Goal: Information Seeking & Learning: Compare options

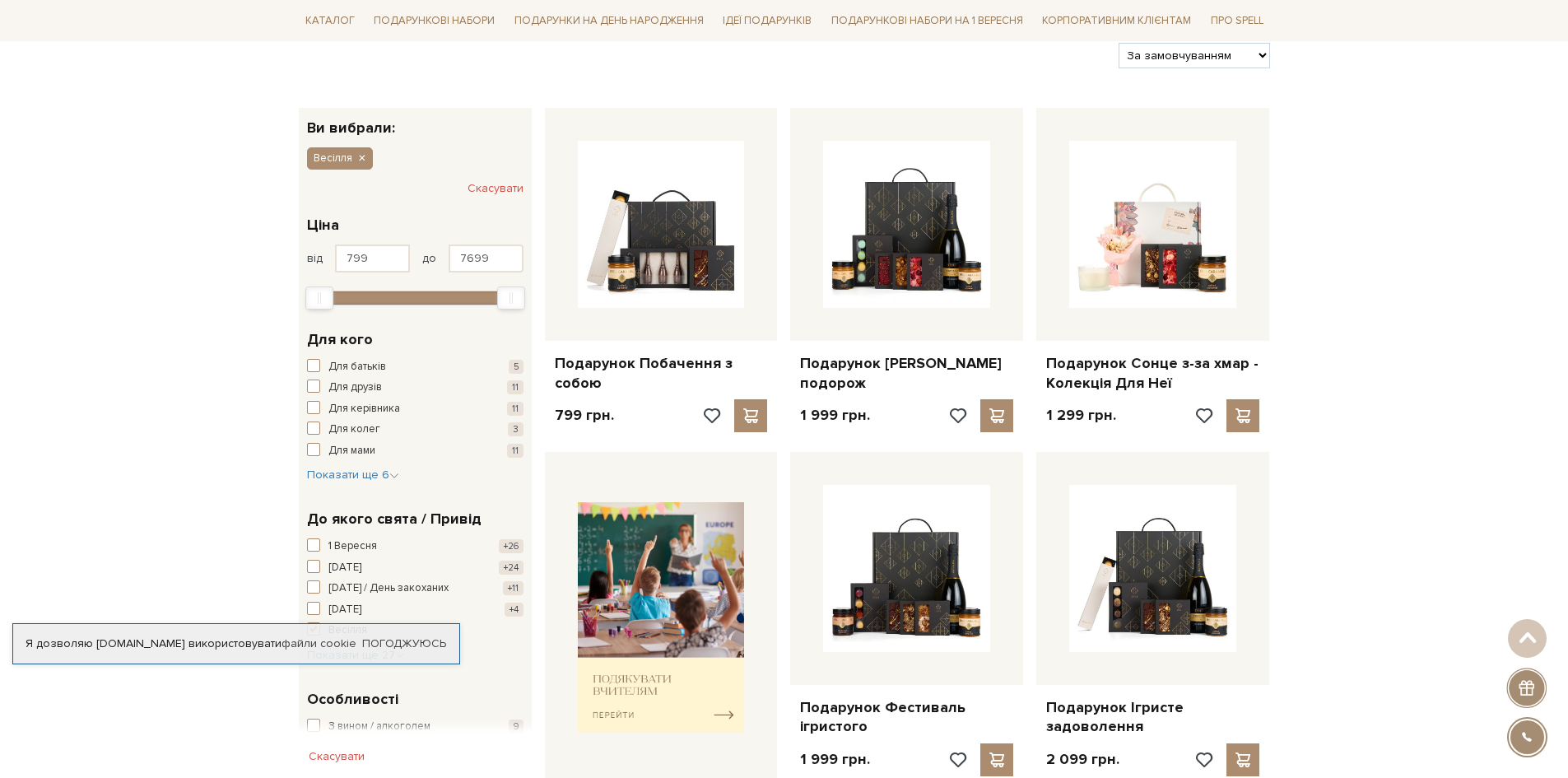
scroll to position [247, 0]
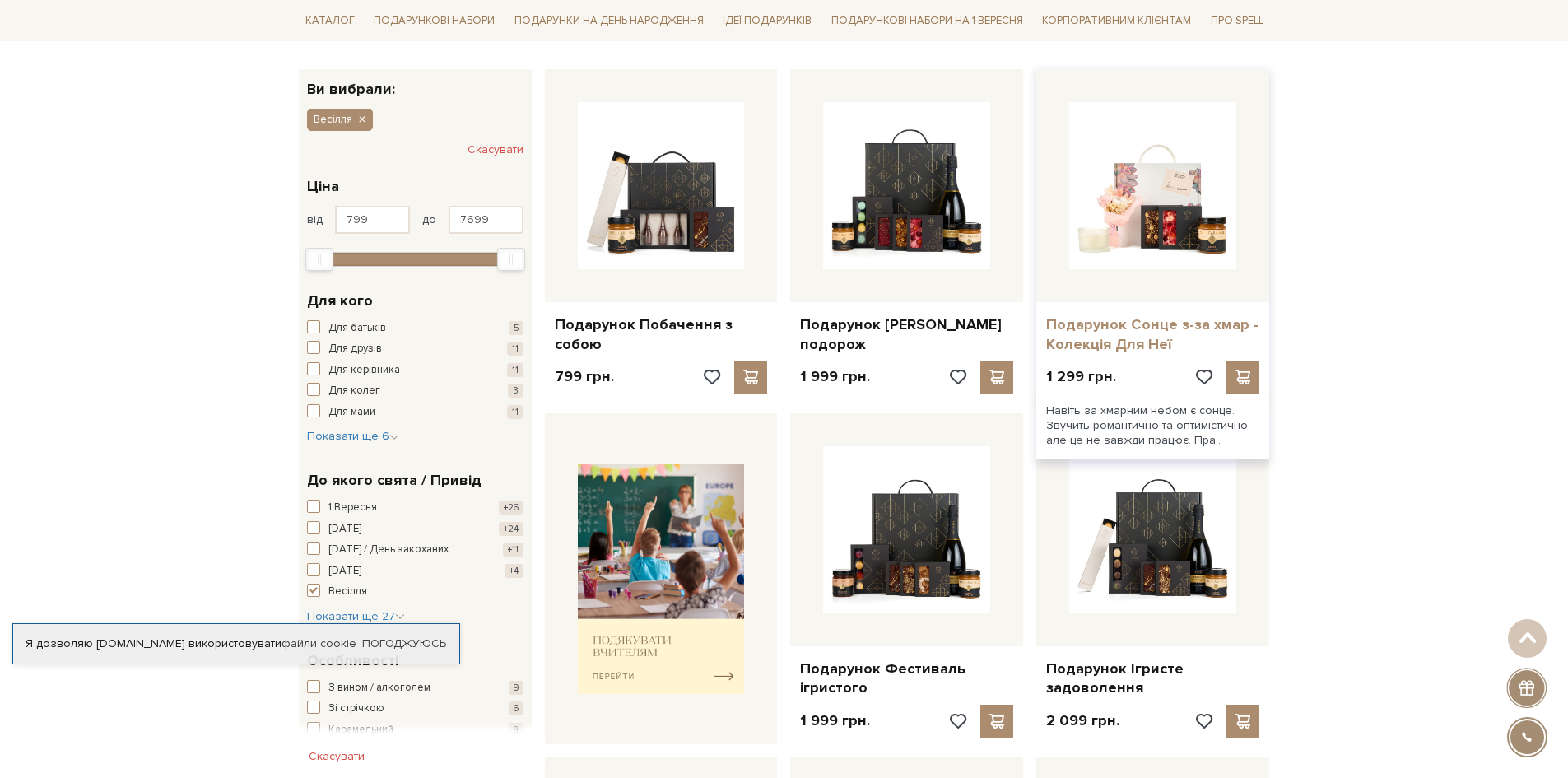
click at [1130, 316] on link "Подарунок Сонце з-за хмар - Колекція Для Неї" at bounding box center [1153, 334] width 213 height 39
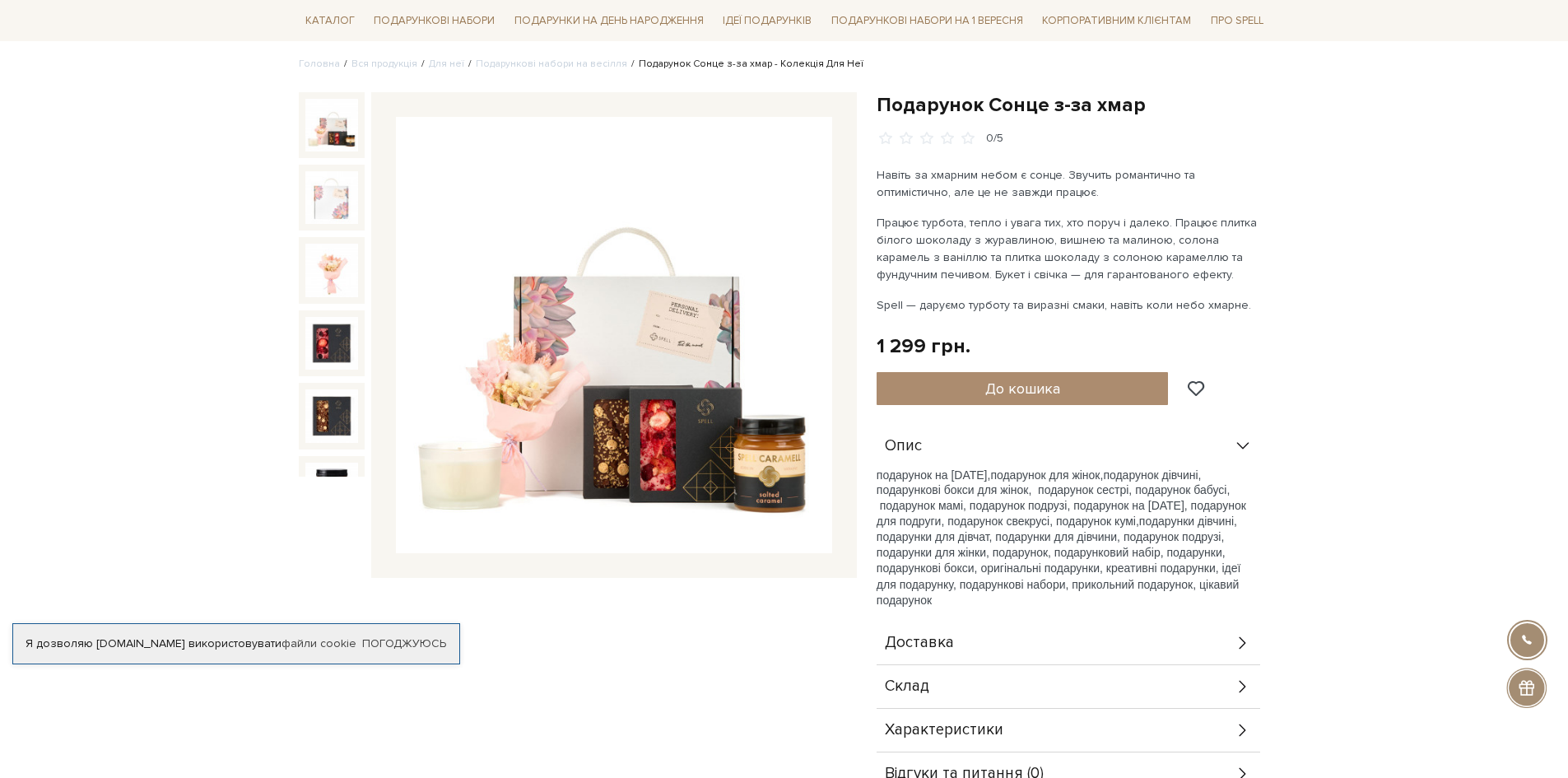
scroll to position [164, 0]
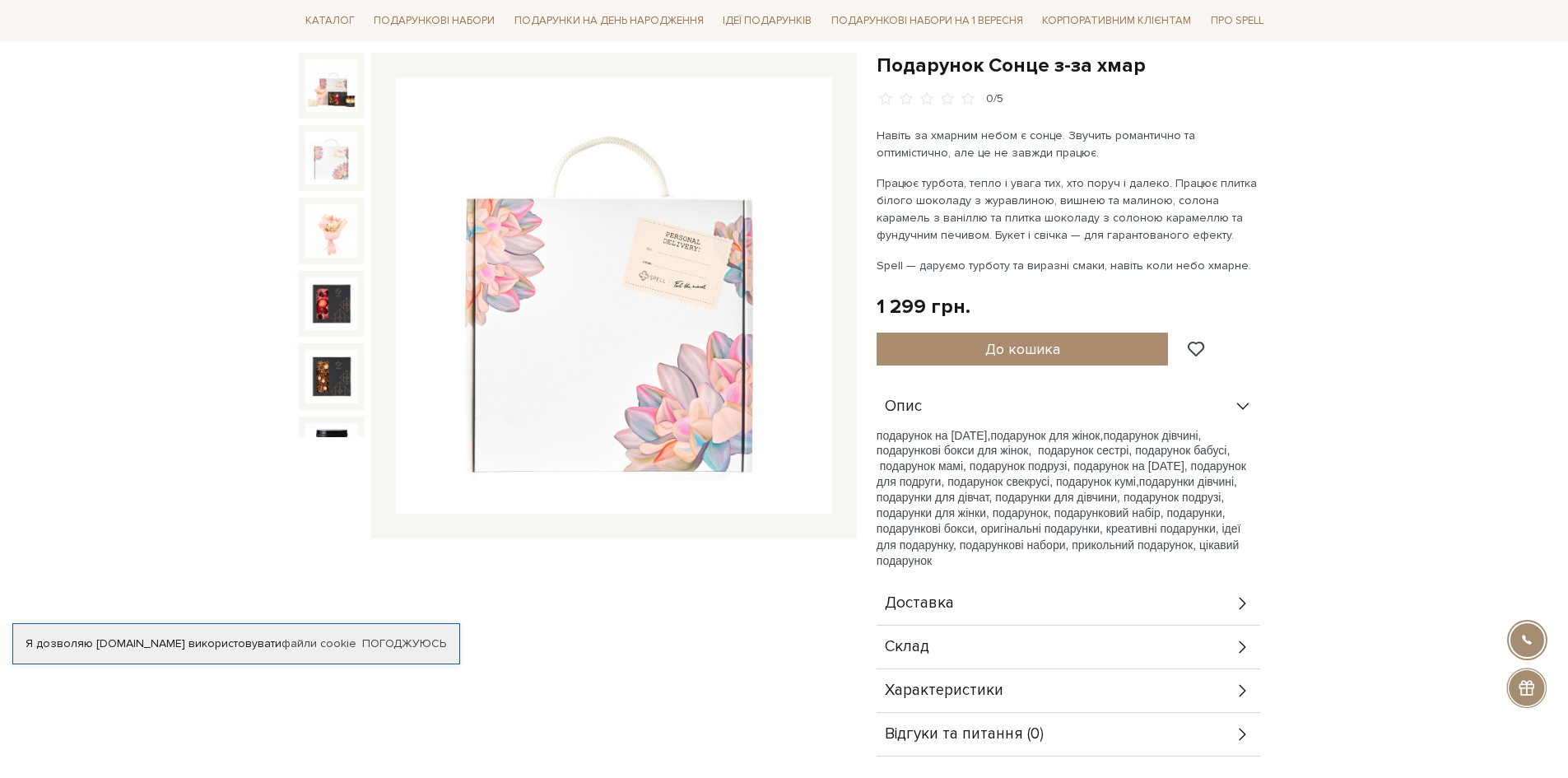
click at [331, 167] on img at bounding box center [331, 157] width 52 height 52
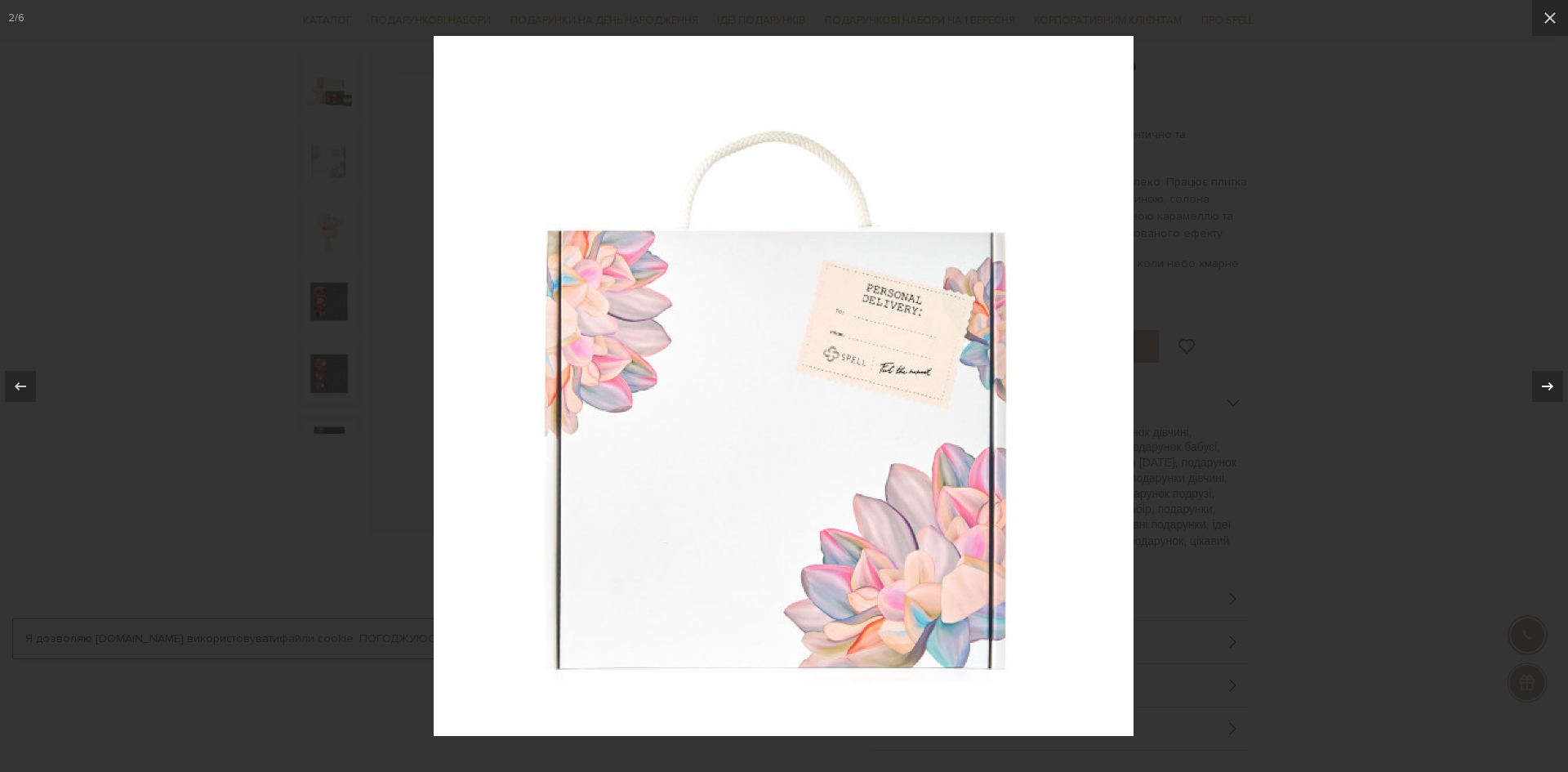
click at [1542, 386] on icon at bounding box center [1548, 386] width 20 height 20
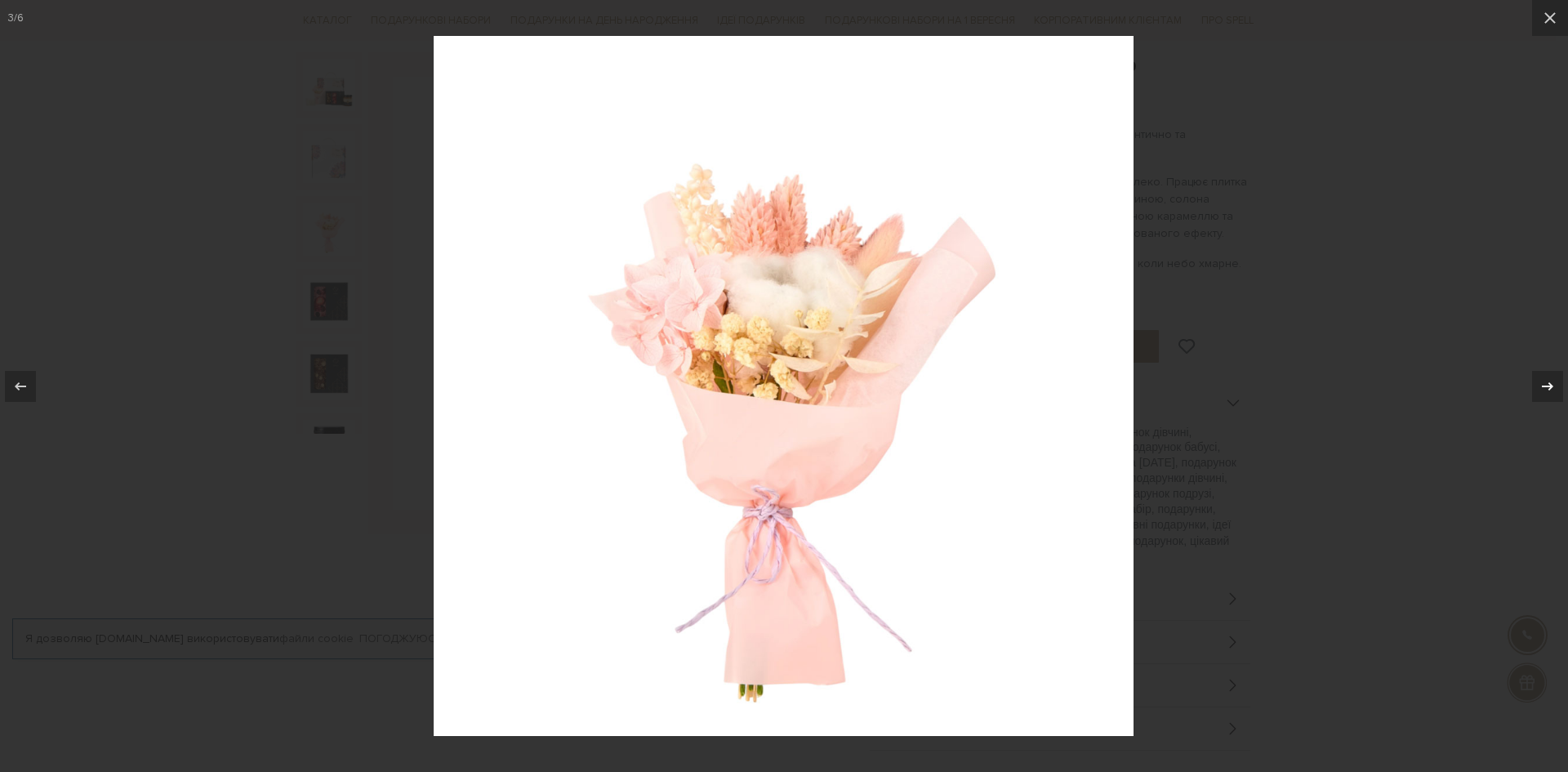
click at [1542, 386] on icon at bounding box center [1548, 386] width 20 height 20
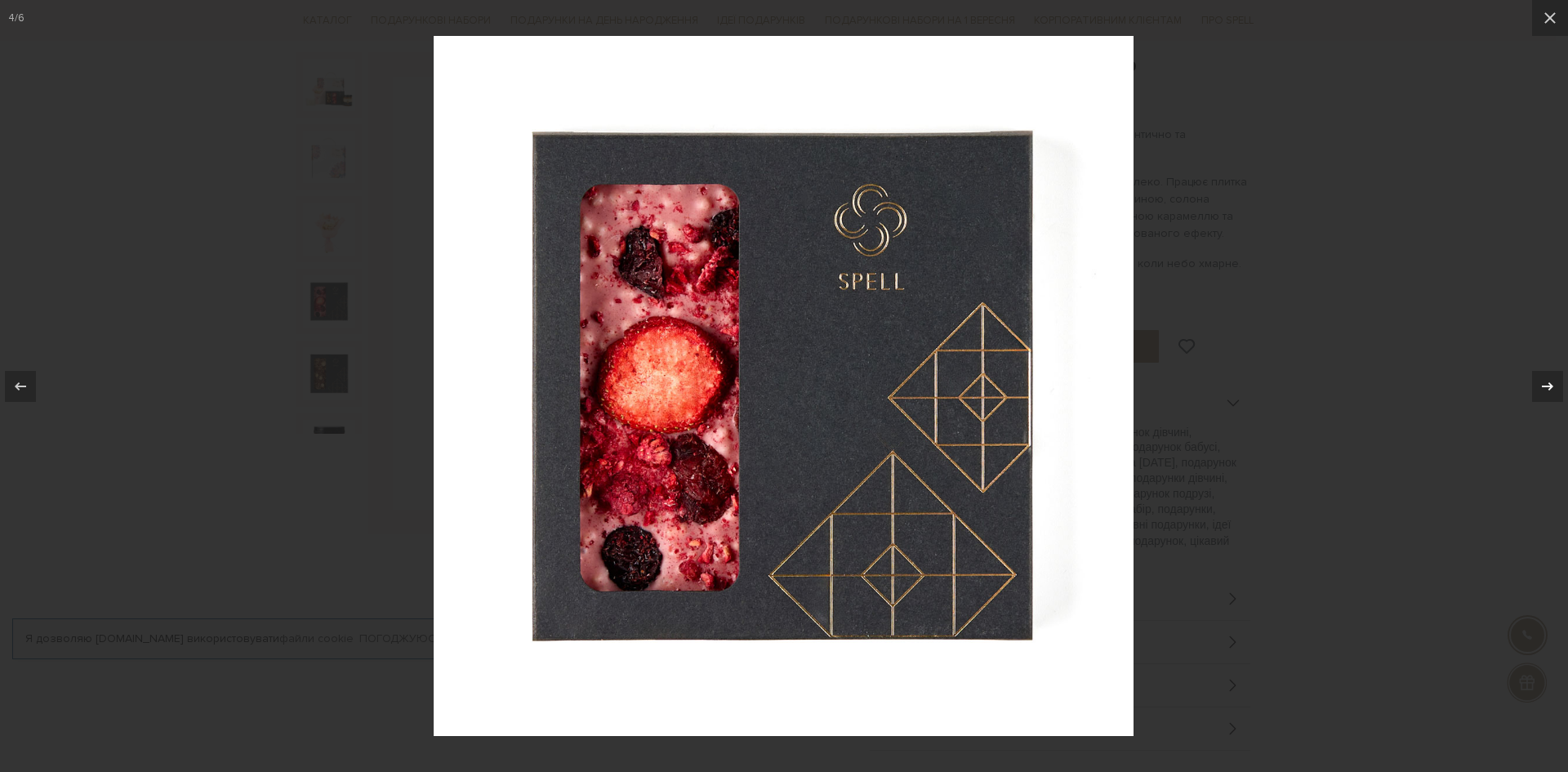
click at [1542, 386] on icon at bounding box center [1548, 386] width 20 height 20
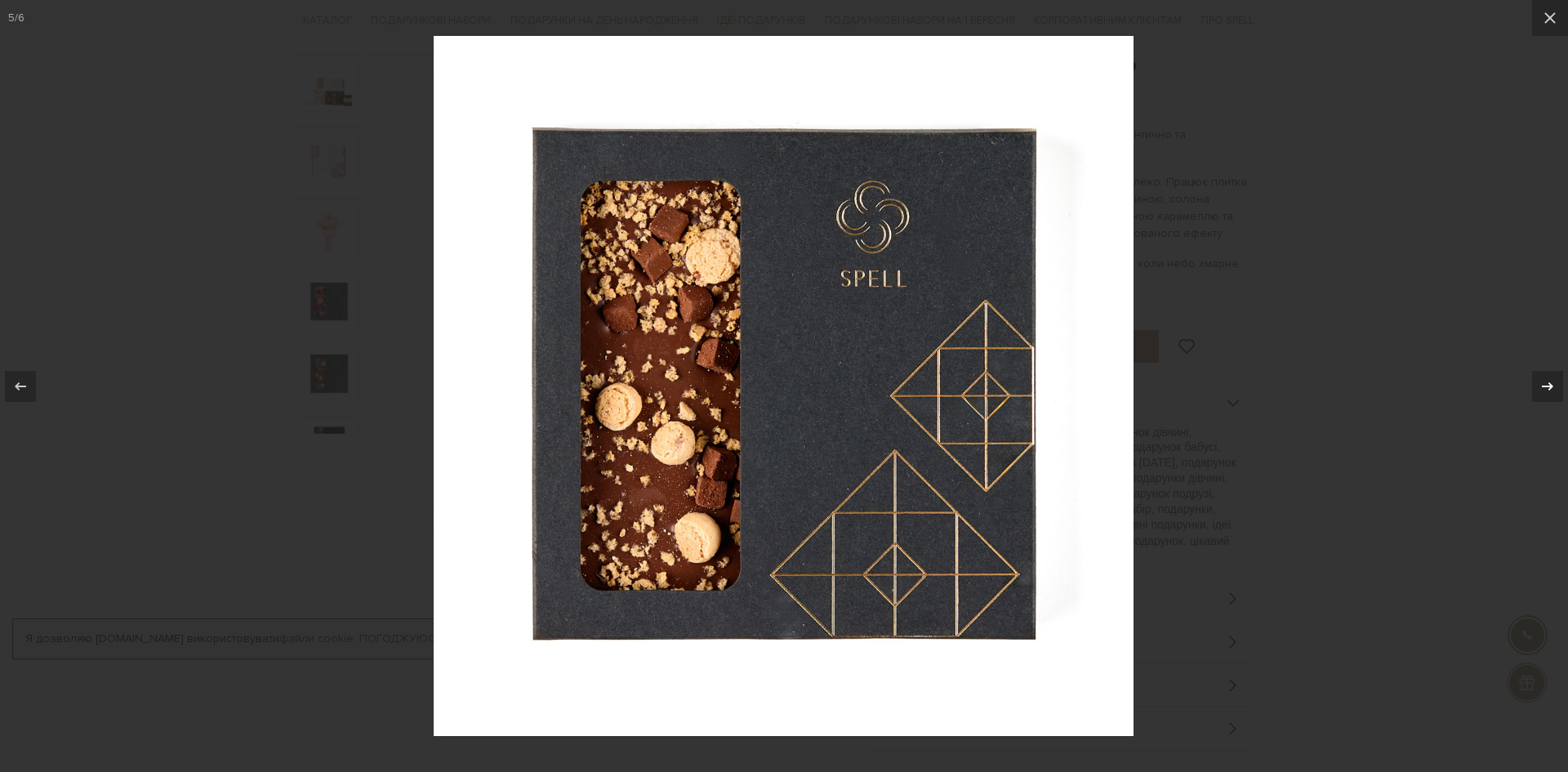
click at [1542, 386] on icon at bounding box center [1548, 386] width 20 height 20
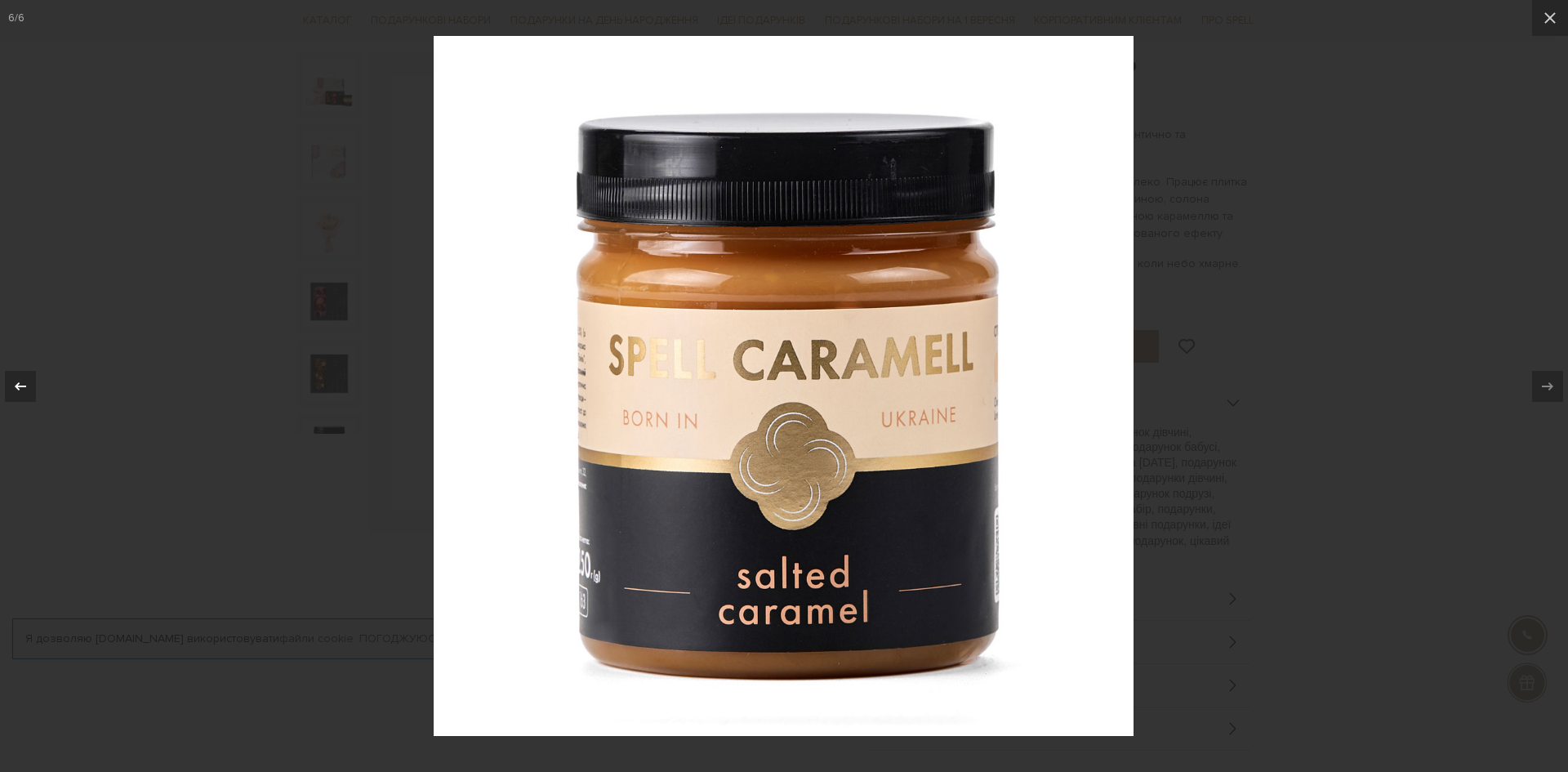
click at [19, 391] on icon at bounding box center [20, 386] width 20 height 20
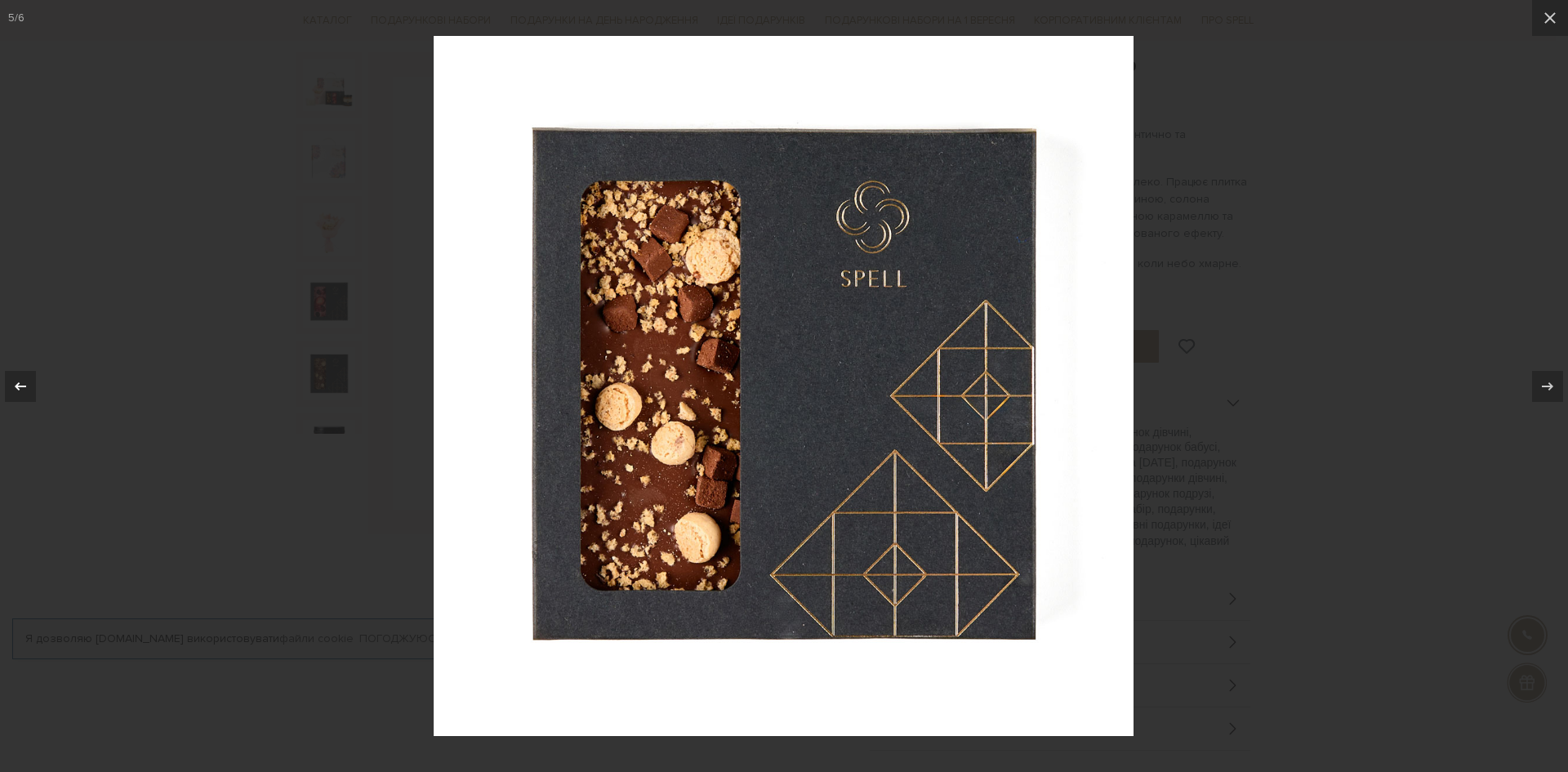
click at [19, 391] on icon at bounding box center [20, 386] width 20 height 20
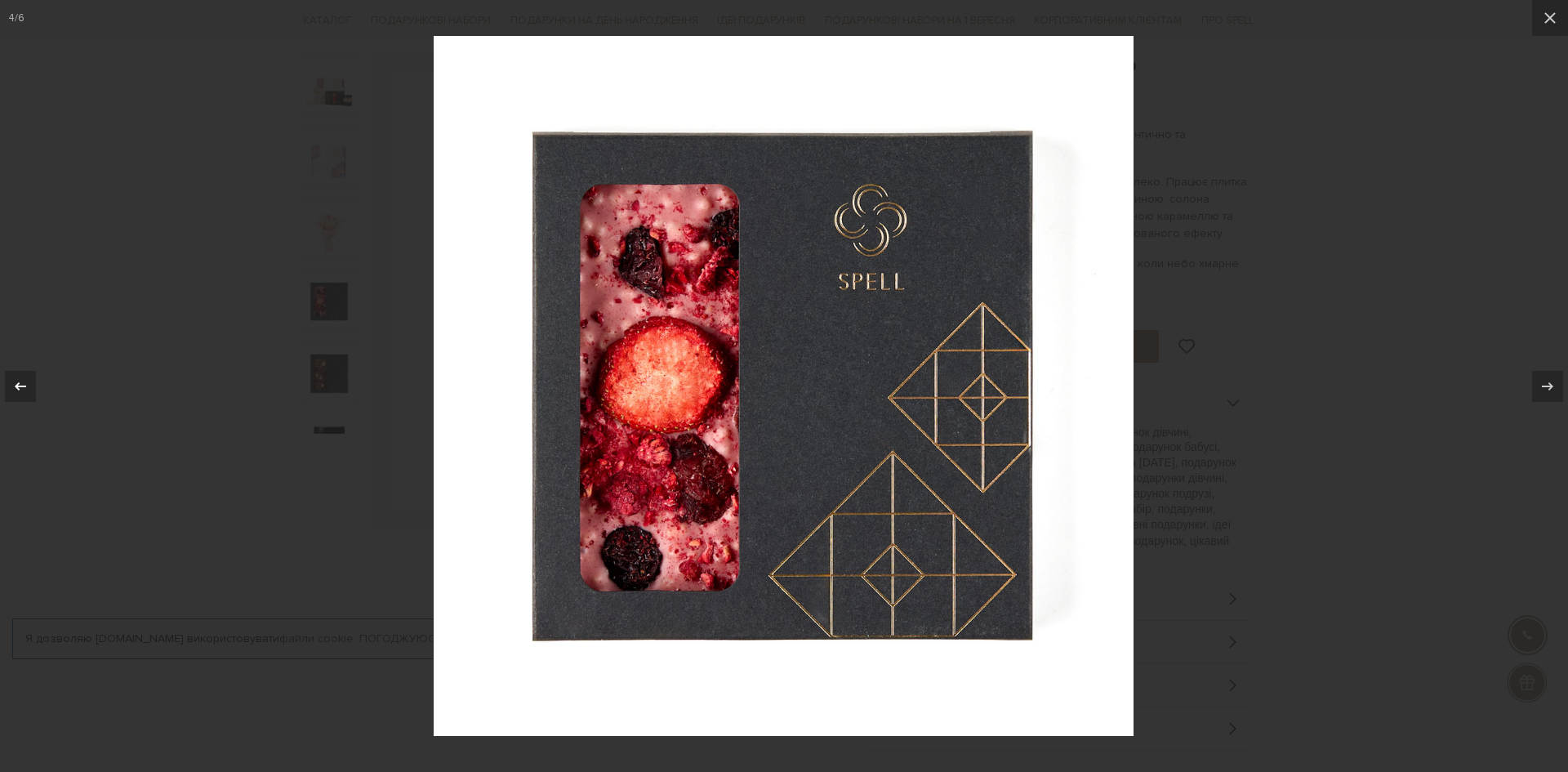
click at [19, 391] on icon at bounding box center [20, 386] width 20 height 20
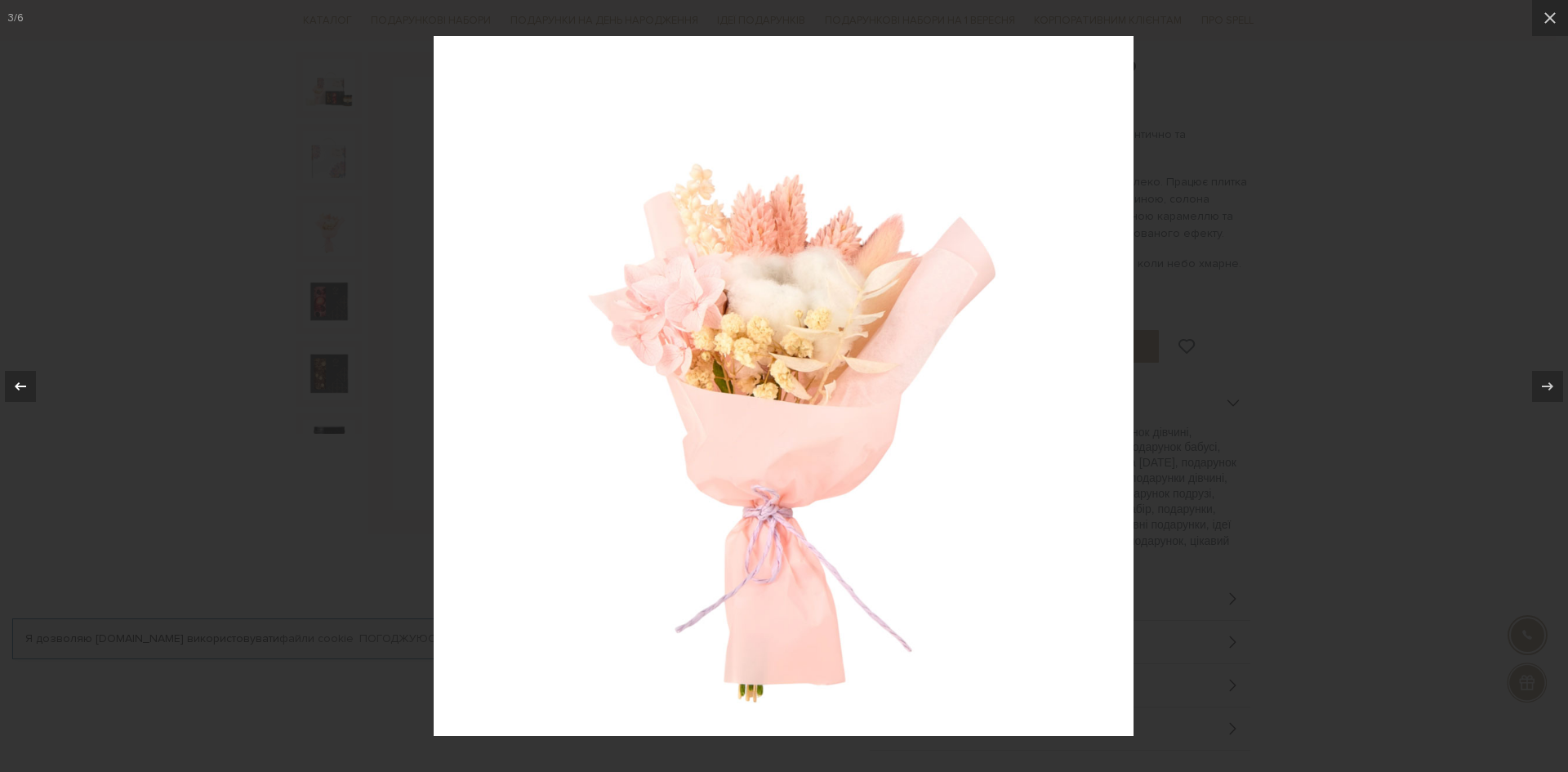
click at [19, 391] on icon at bounding box center [20, 386] width 20 height 20
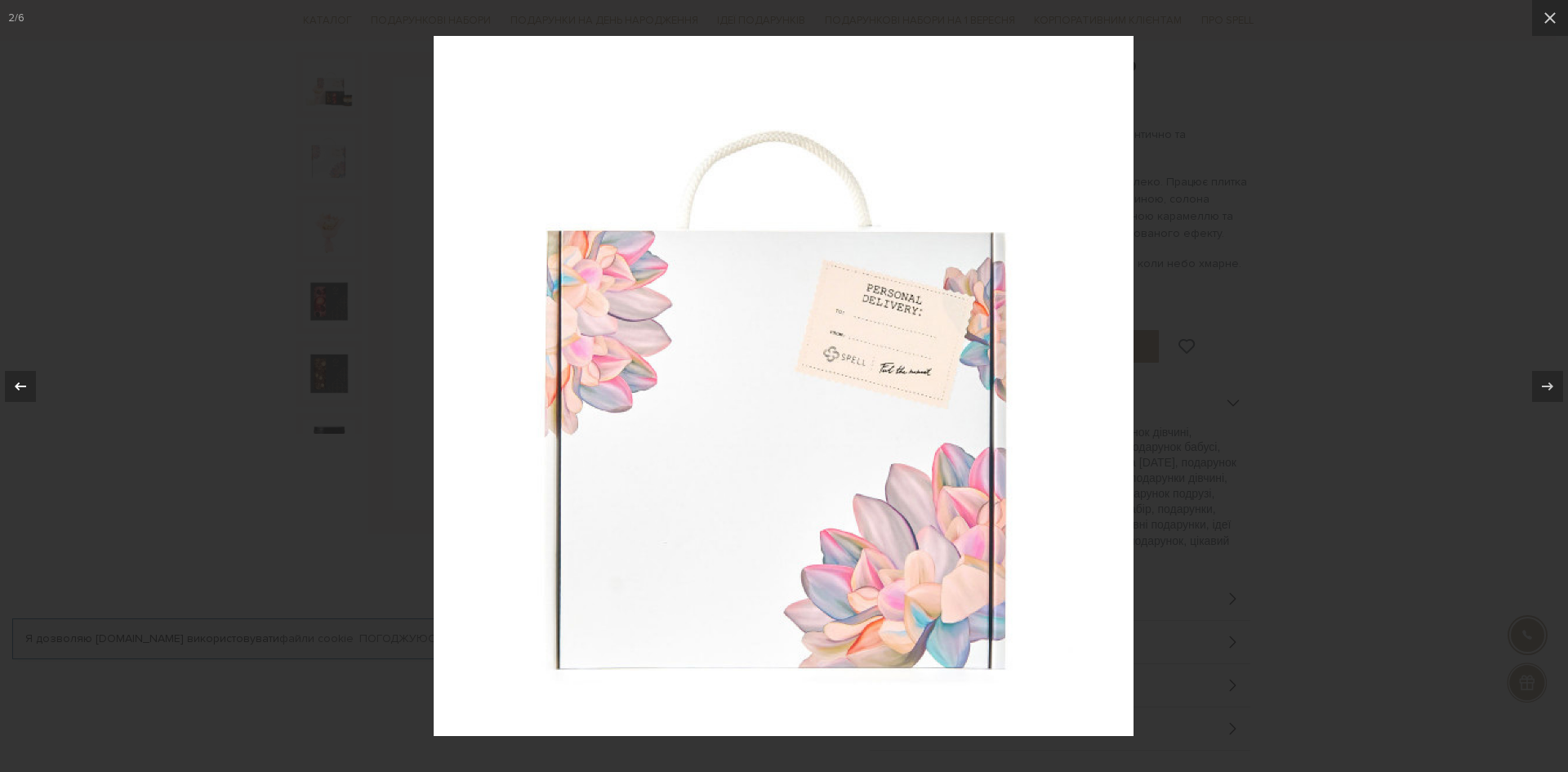
click at [19, 391] on icon at bounding box center [20, 386] width 20 height 20
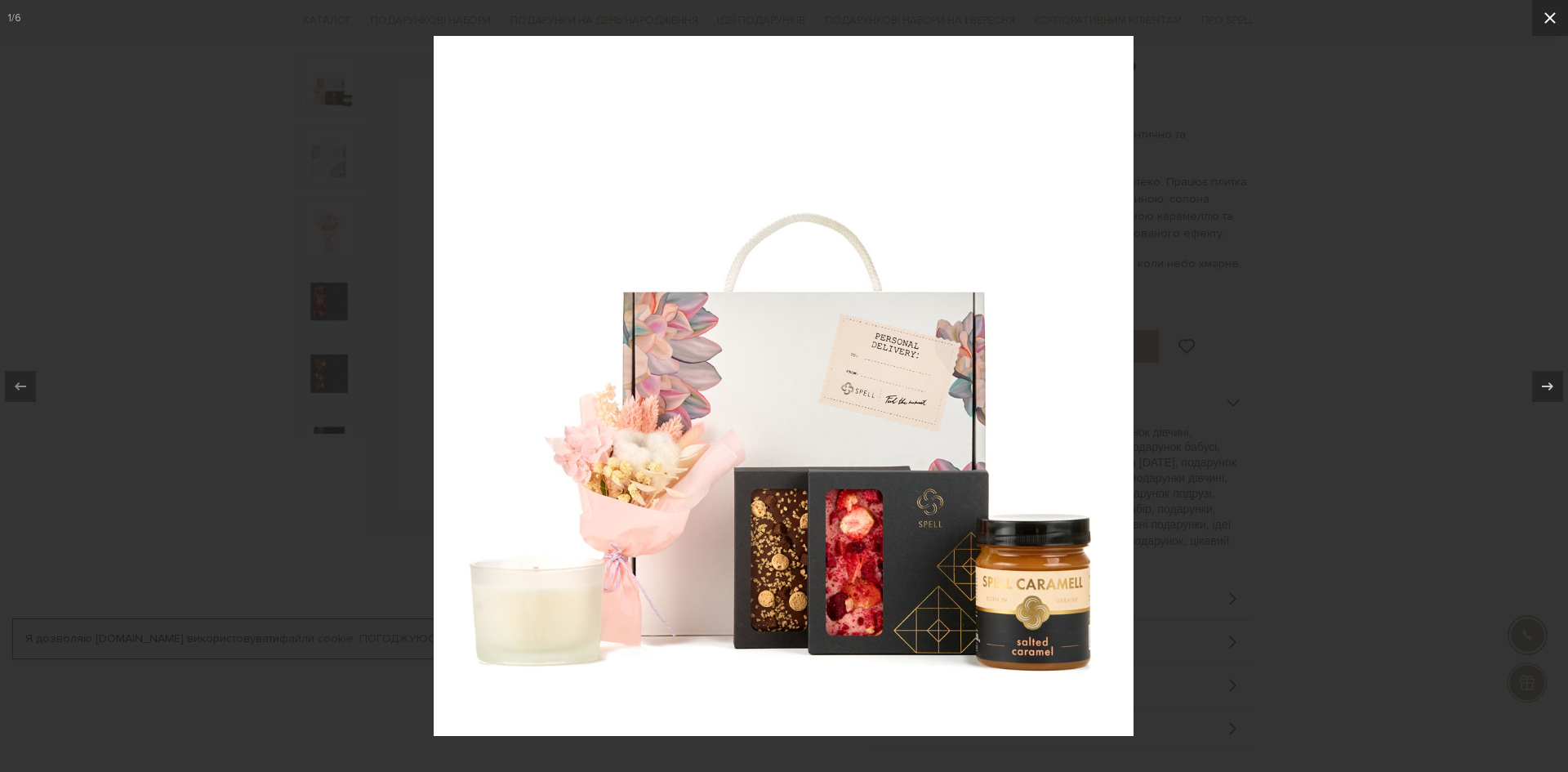
click at [1542, 20] on icon at bounding box center [1550, 18] width 20 height 20
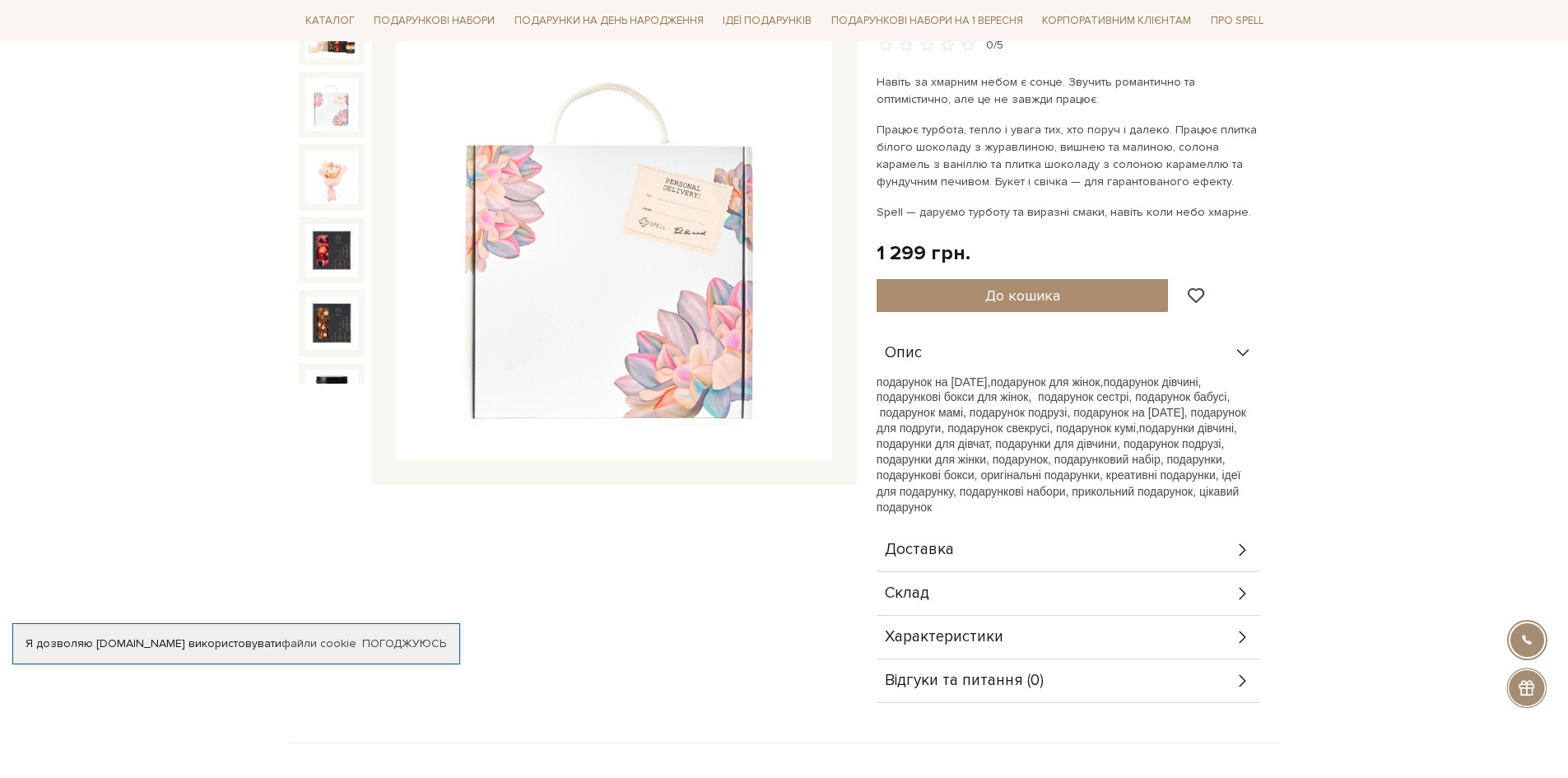
scroll to position [330, 0]
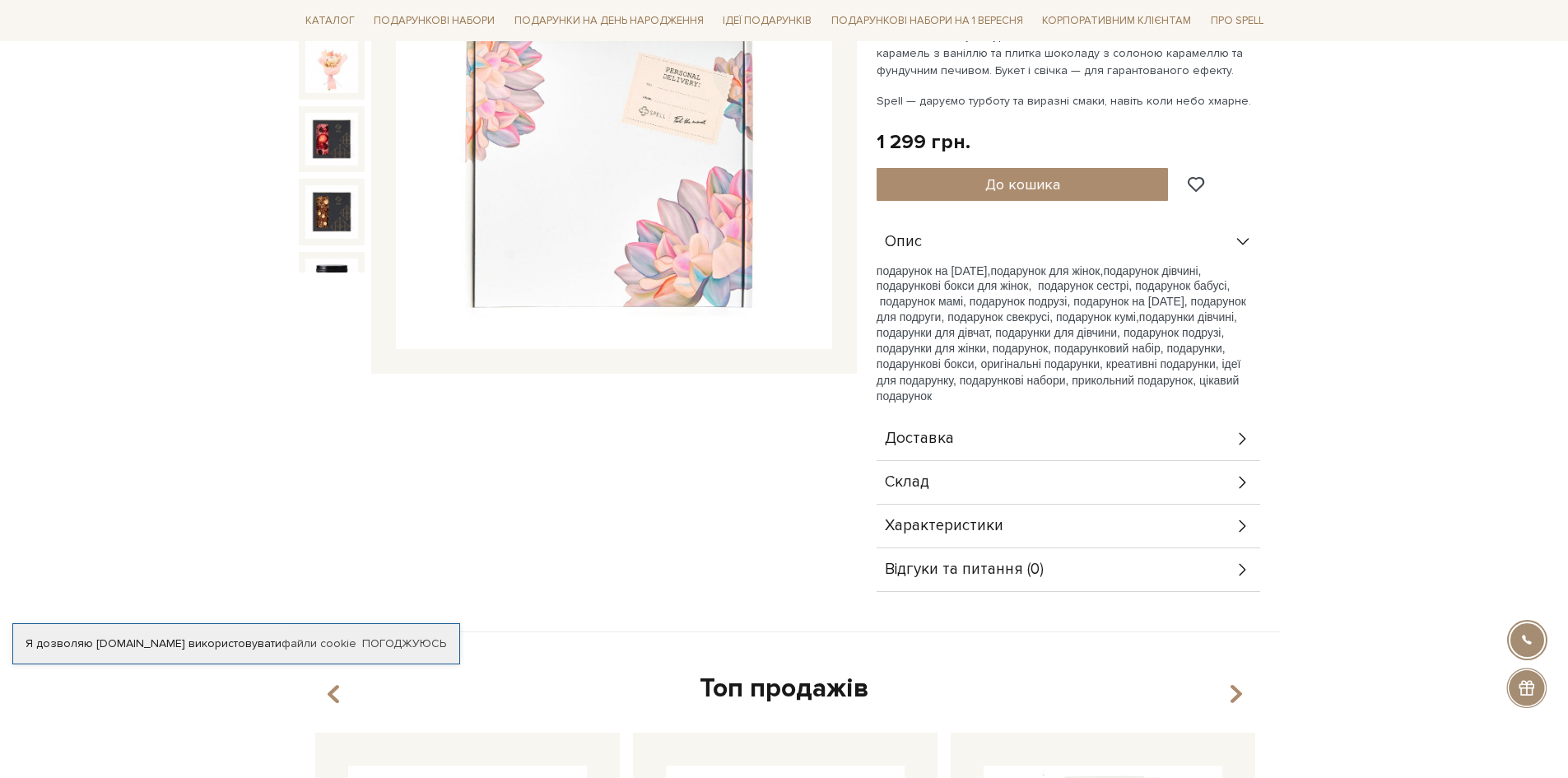
click at [1243, 484] on icon at bounding box center [1242, 483] width 7 height 12
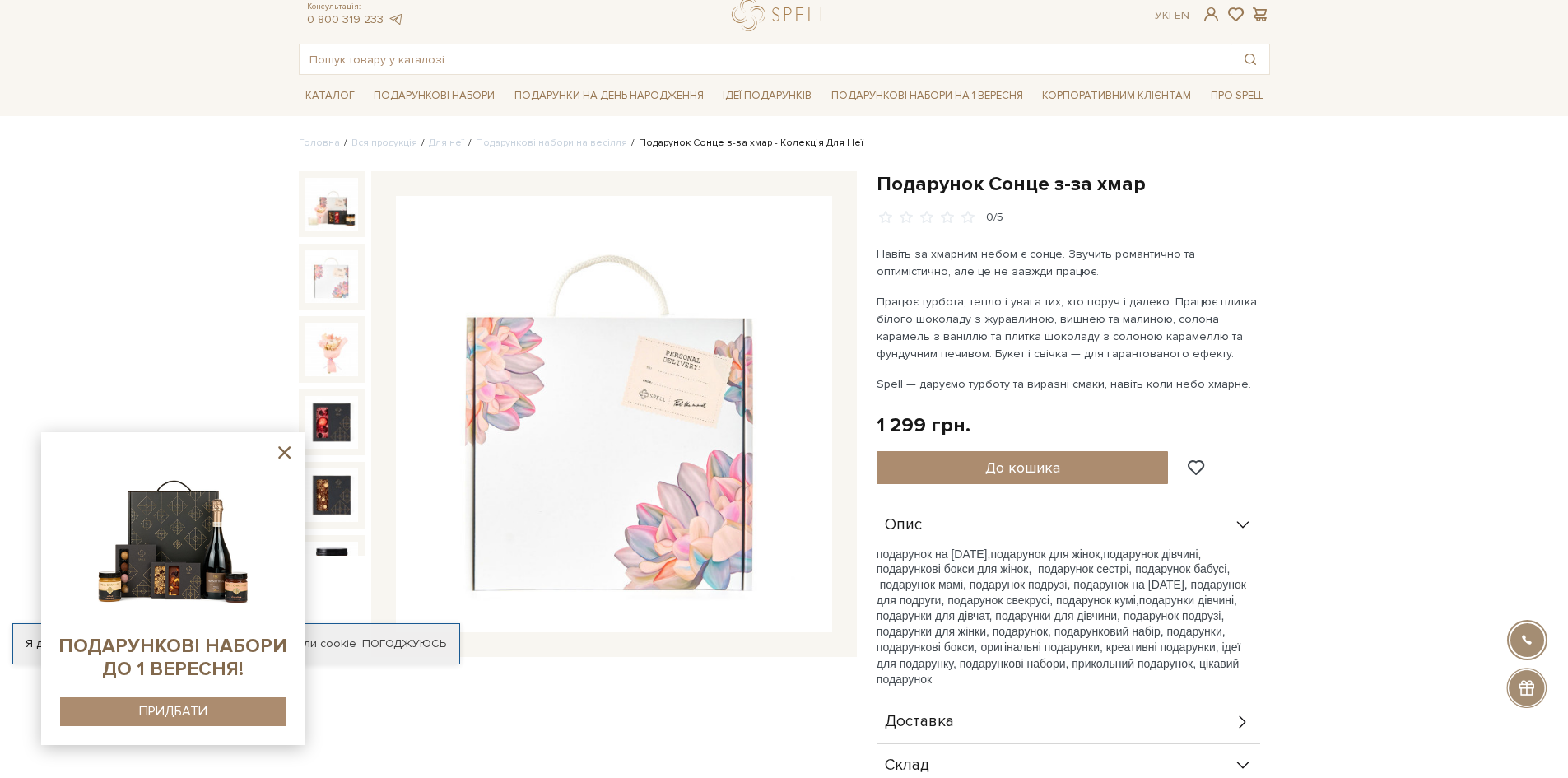
scroll to position [83, 0]
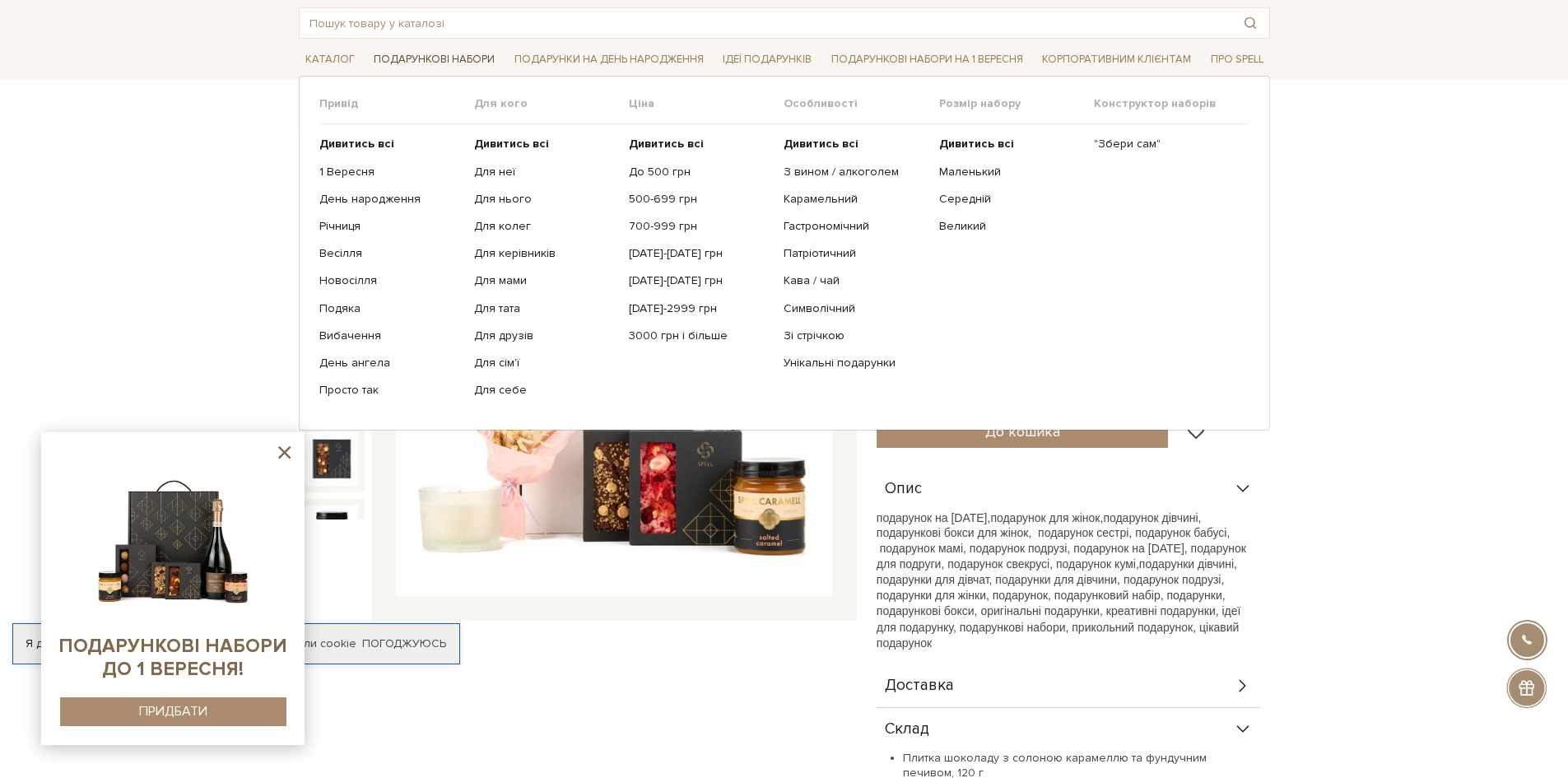
click at [436, 63] on link "Подарункові набори" at bounding box center [435, 60] width 134 height 26
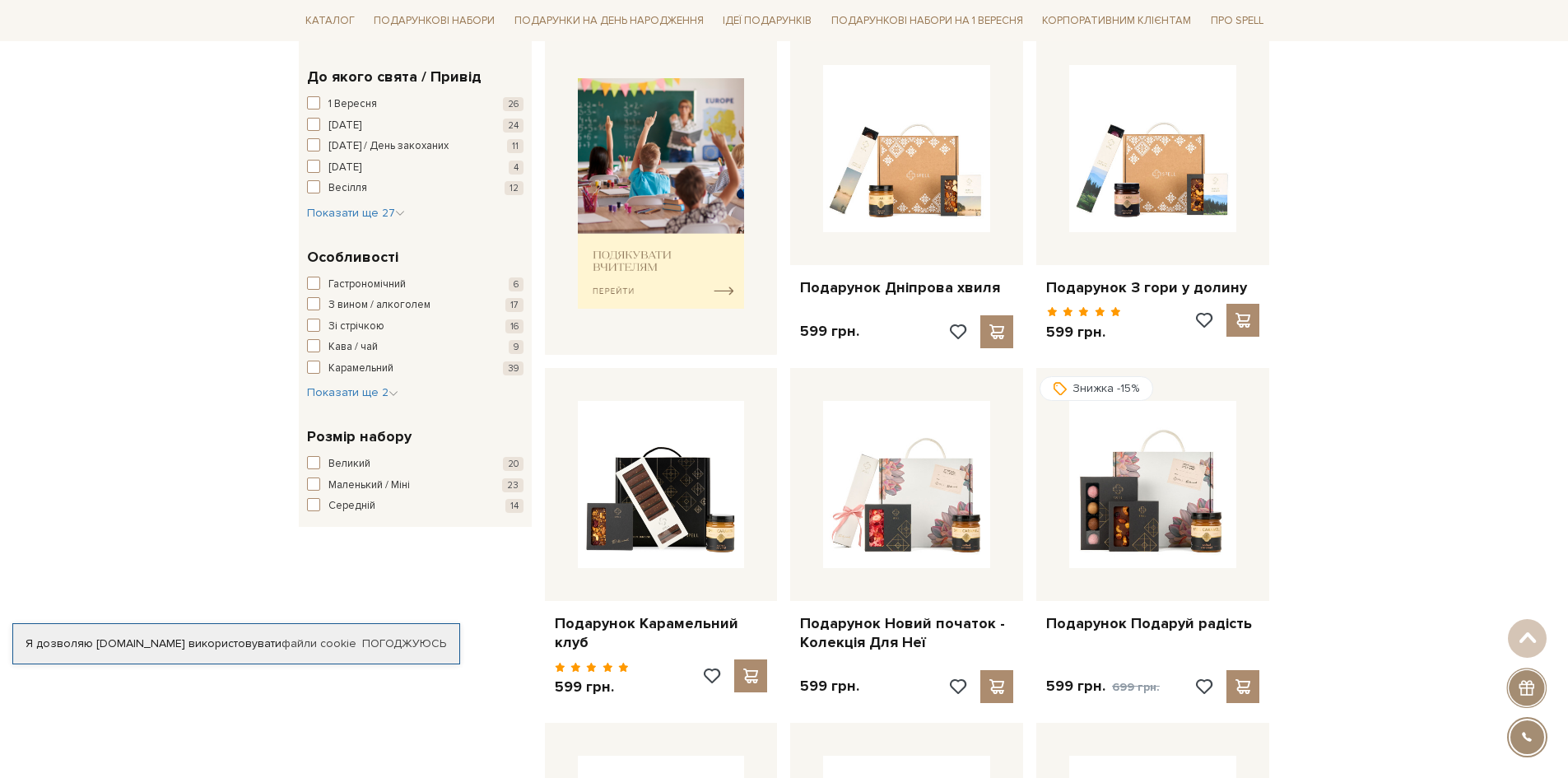
scroll to position [658, 0]
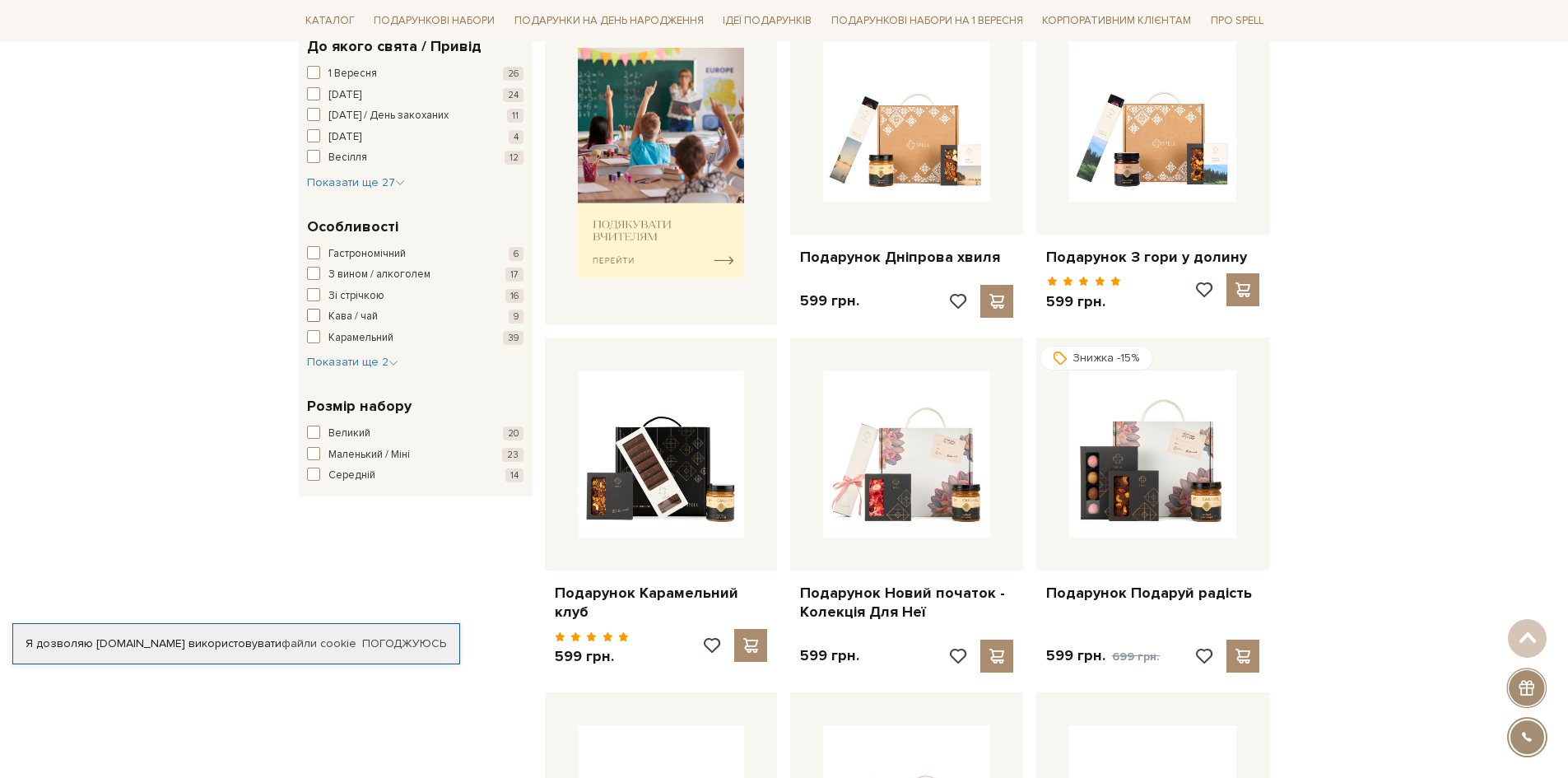
click at [347, 312] on span "Кава / чай" at bounding box center [353, 317] width 49 height 16
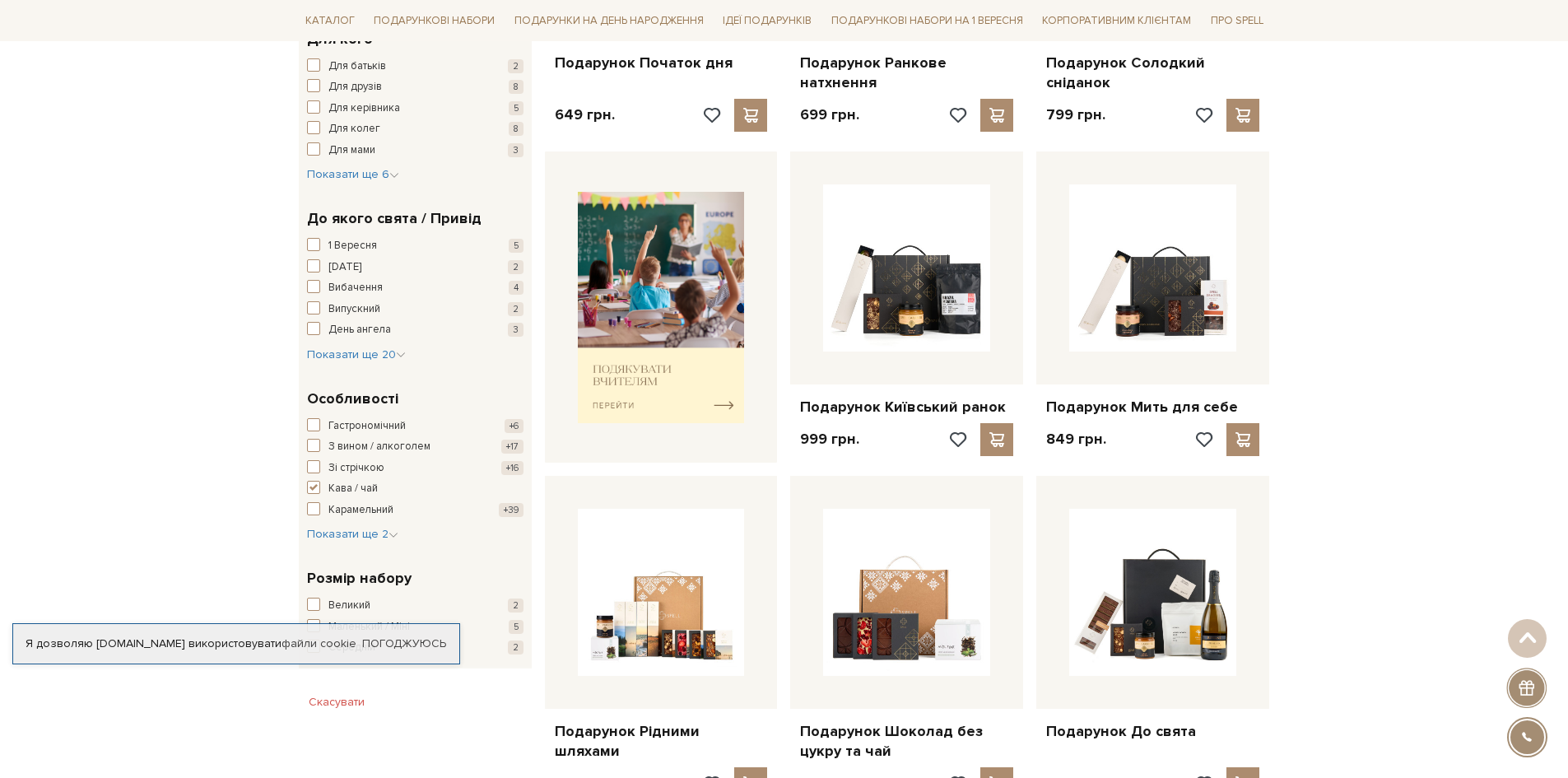
scroll to position [494, 0]
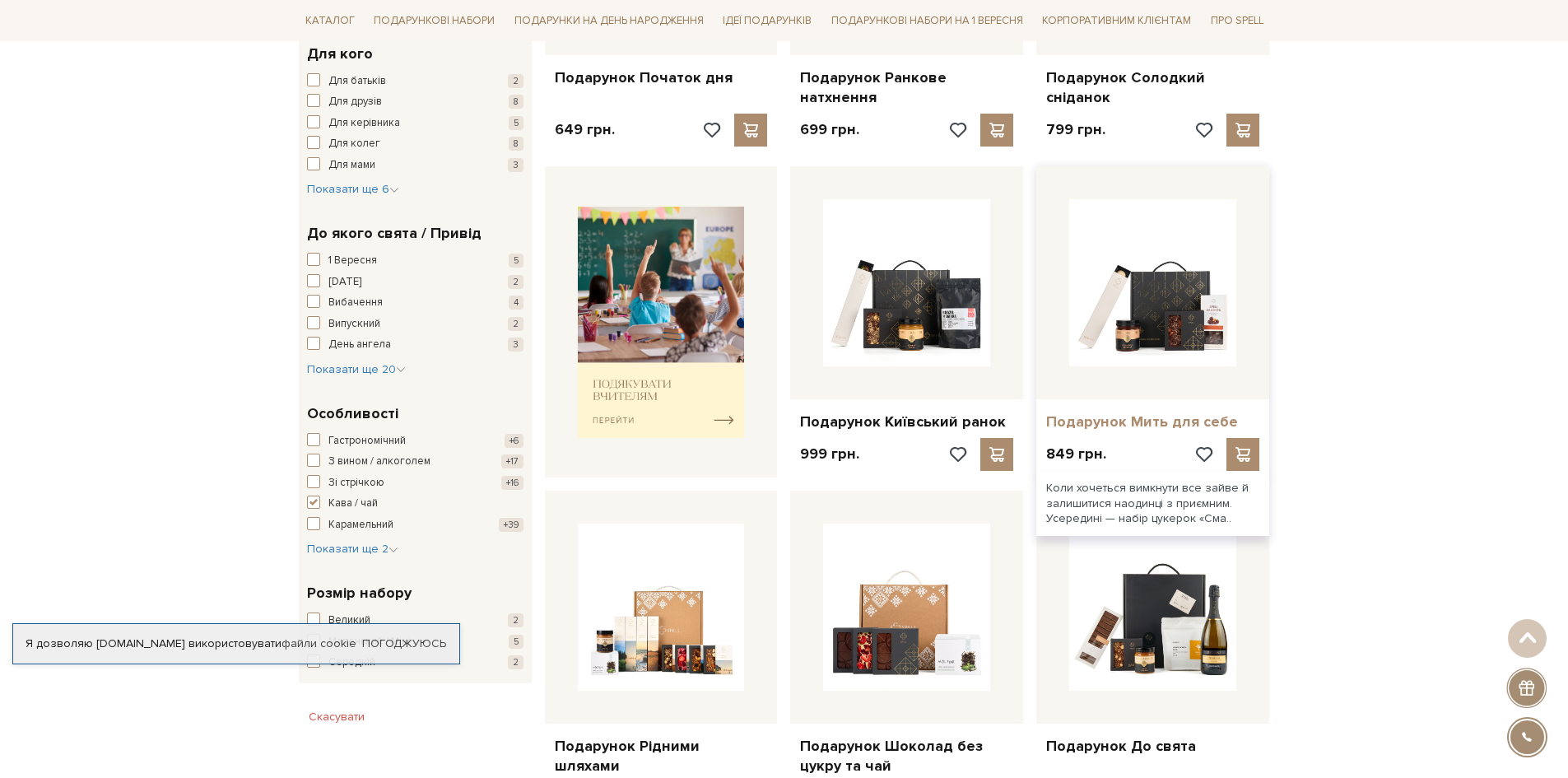
click at [1162, 420] on link "Подарунок Мить для себе" at bounding box center [1153, 422] width 213 height 19
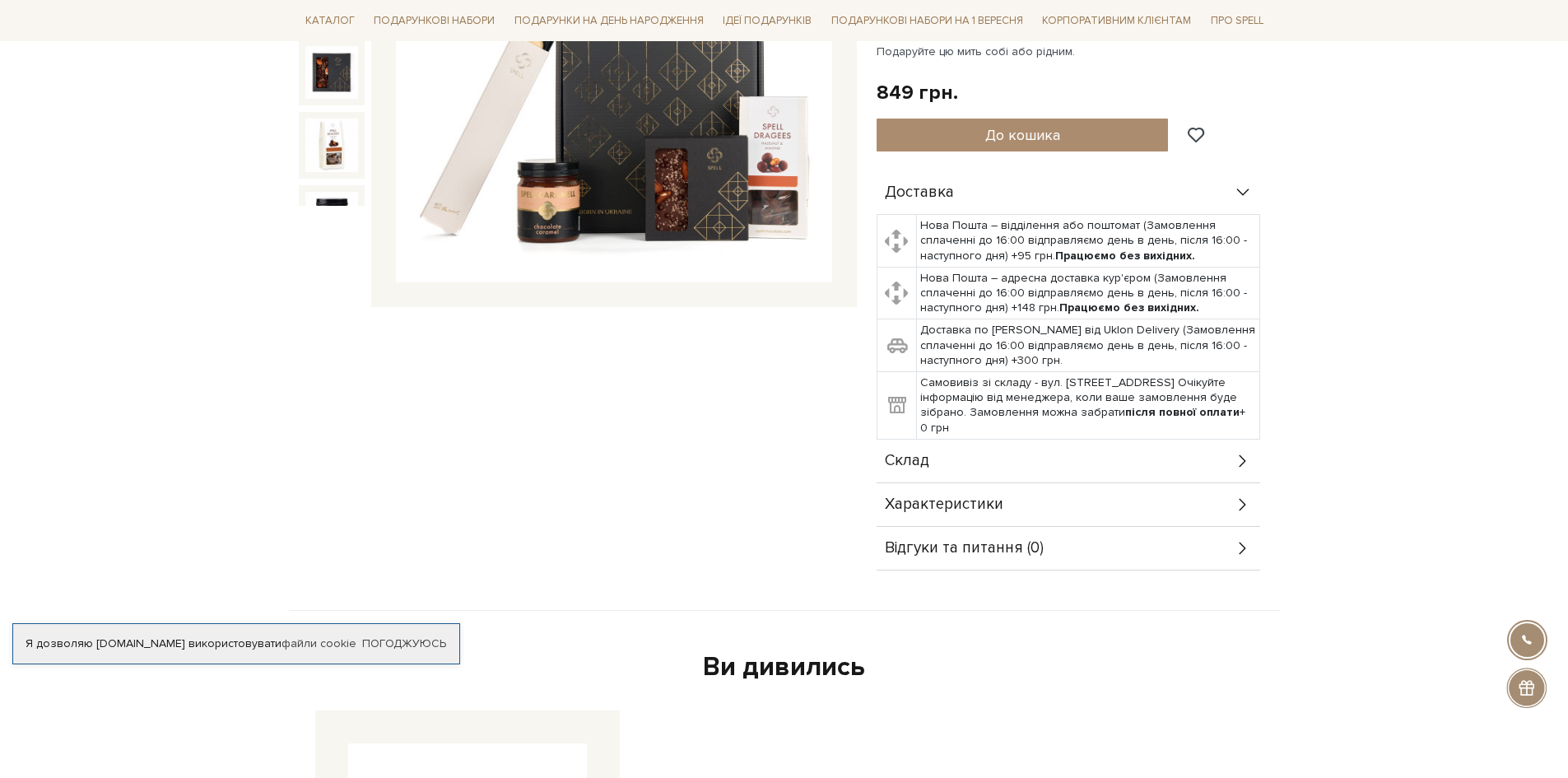
scroll to position [411, 0]
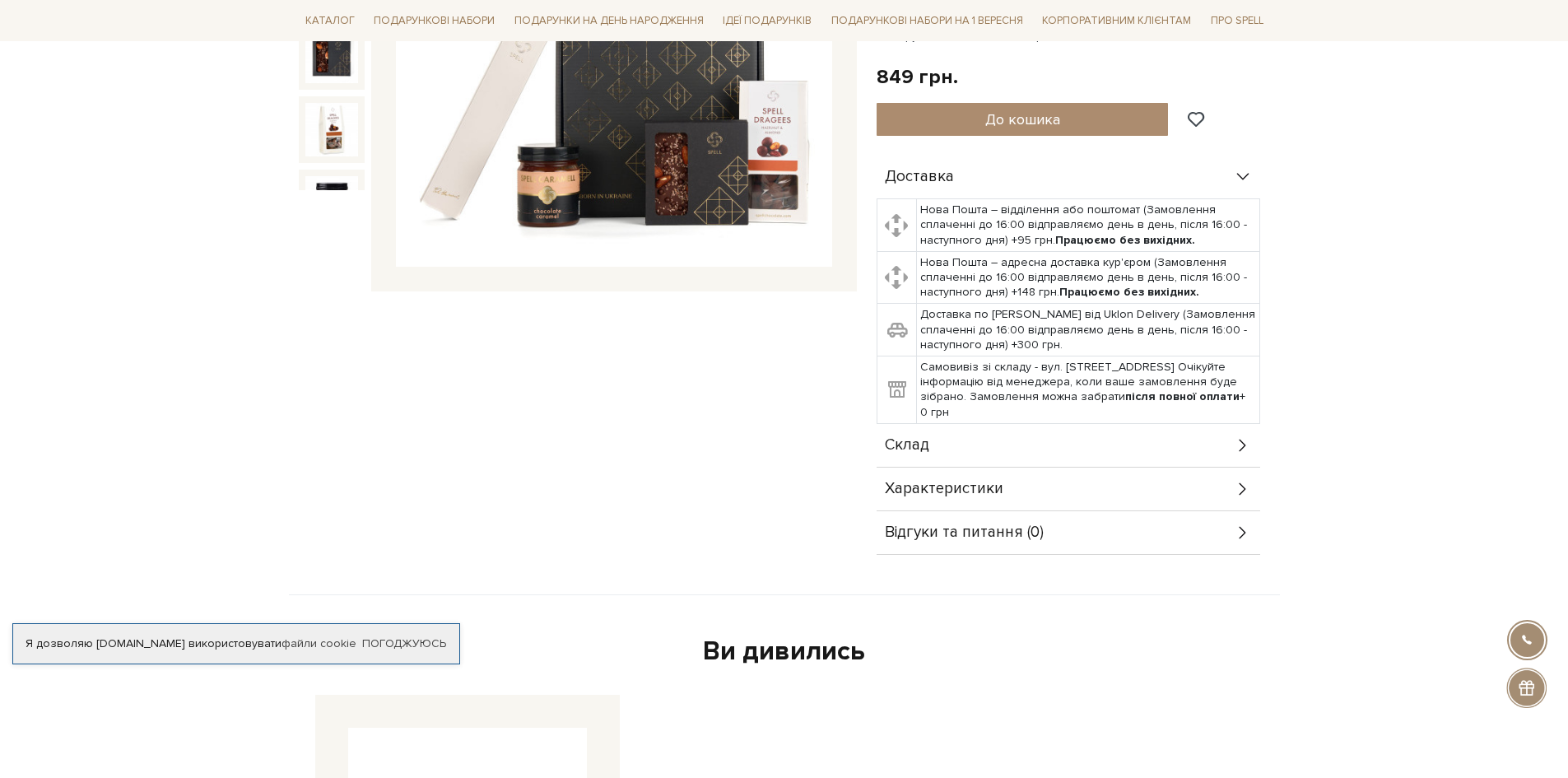
click at [1067, 424] on div "Склад" at bounding box center [1069, 446] width 384 height 43
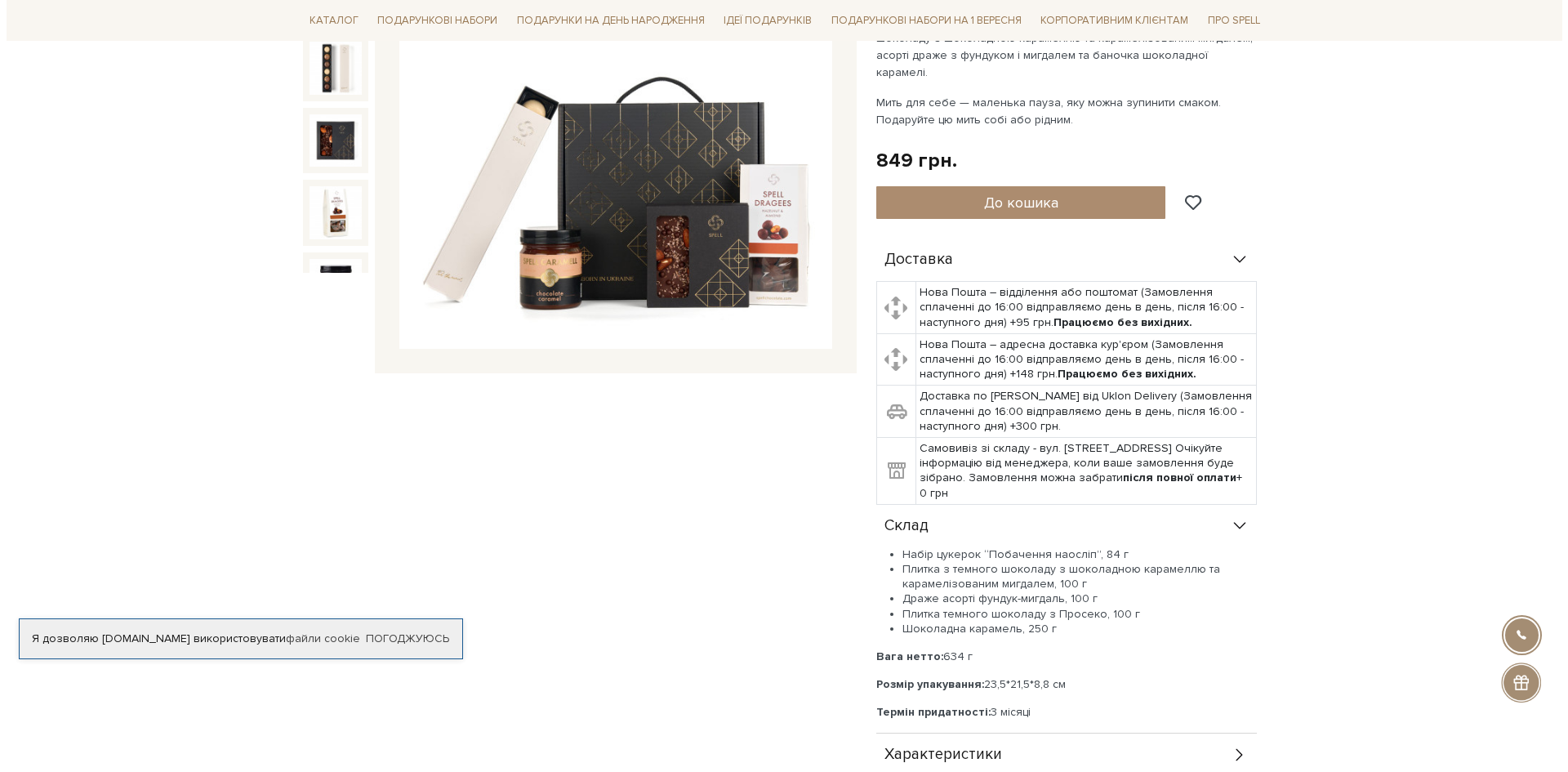
scroll to position [82, 0]
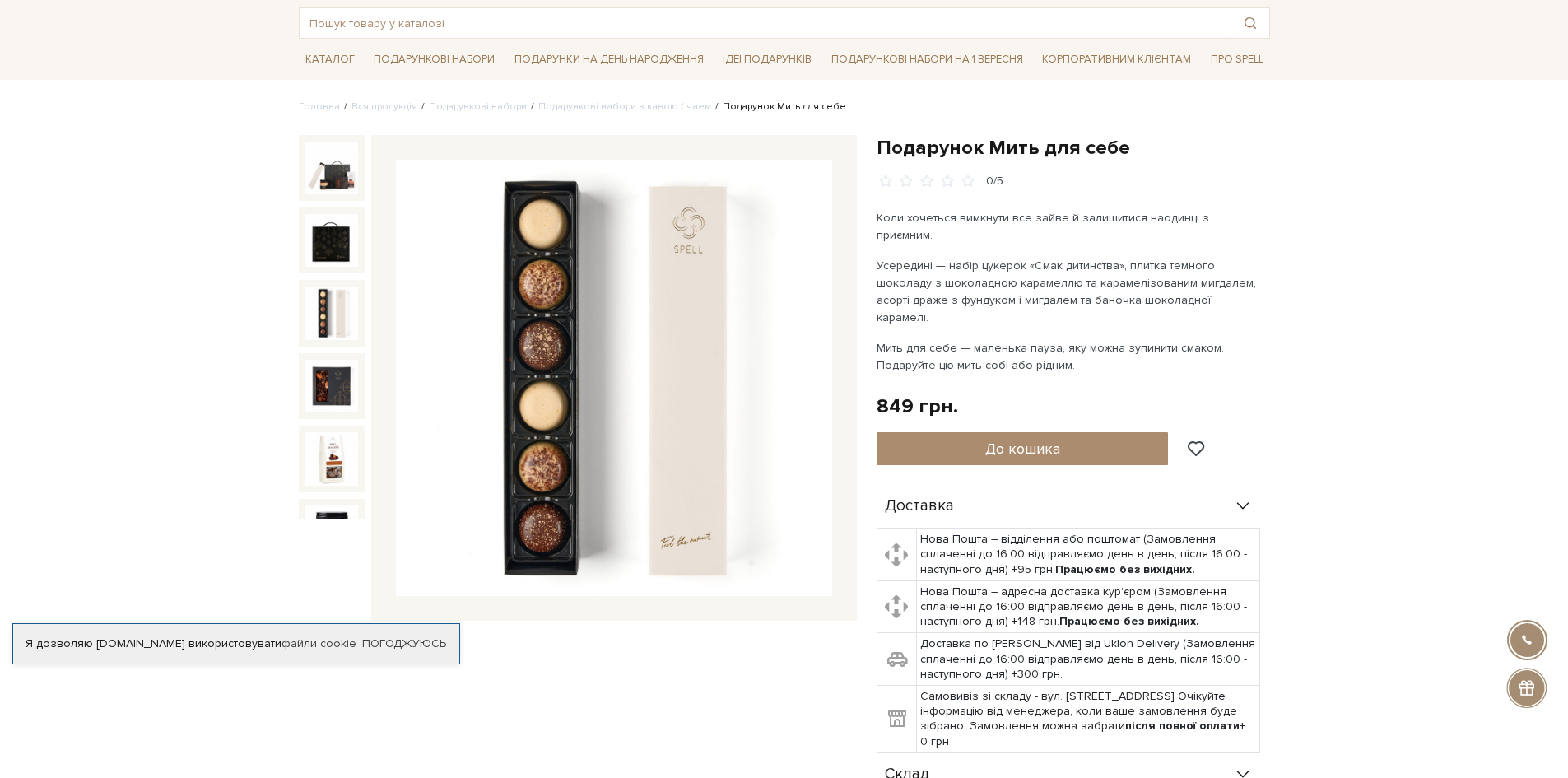
click at [330, 293] on img at bounding box center [331, 312] width 52 height 52
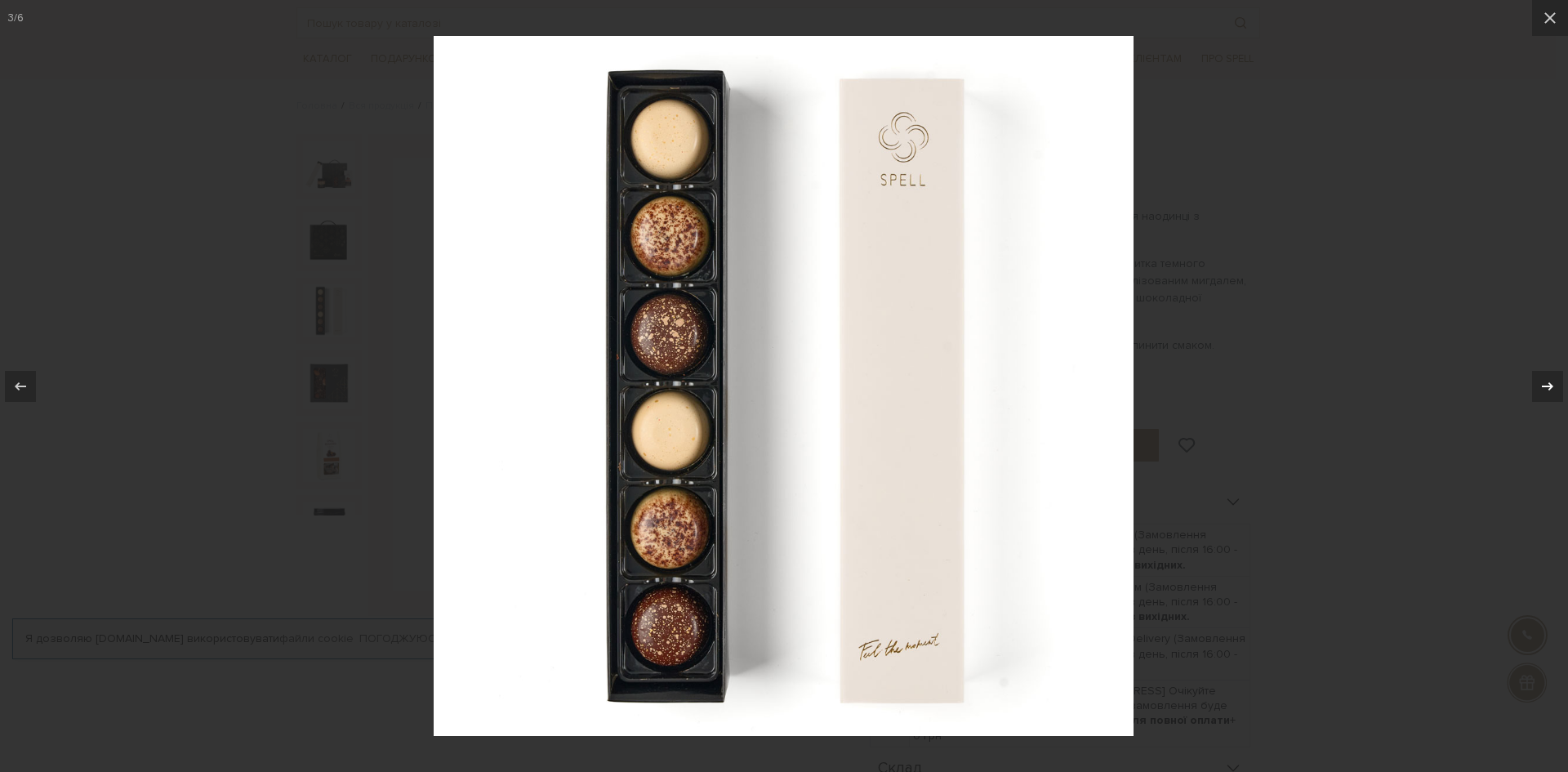
click at [1544, 387] on icon at bounding box center [1548, 386] width 20 height 20
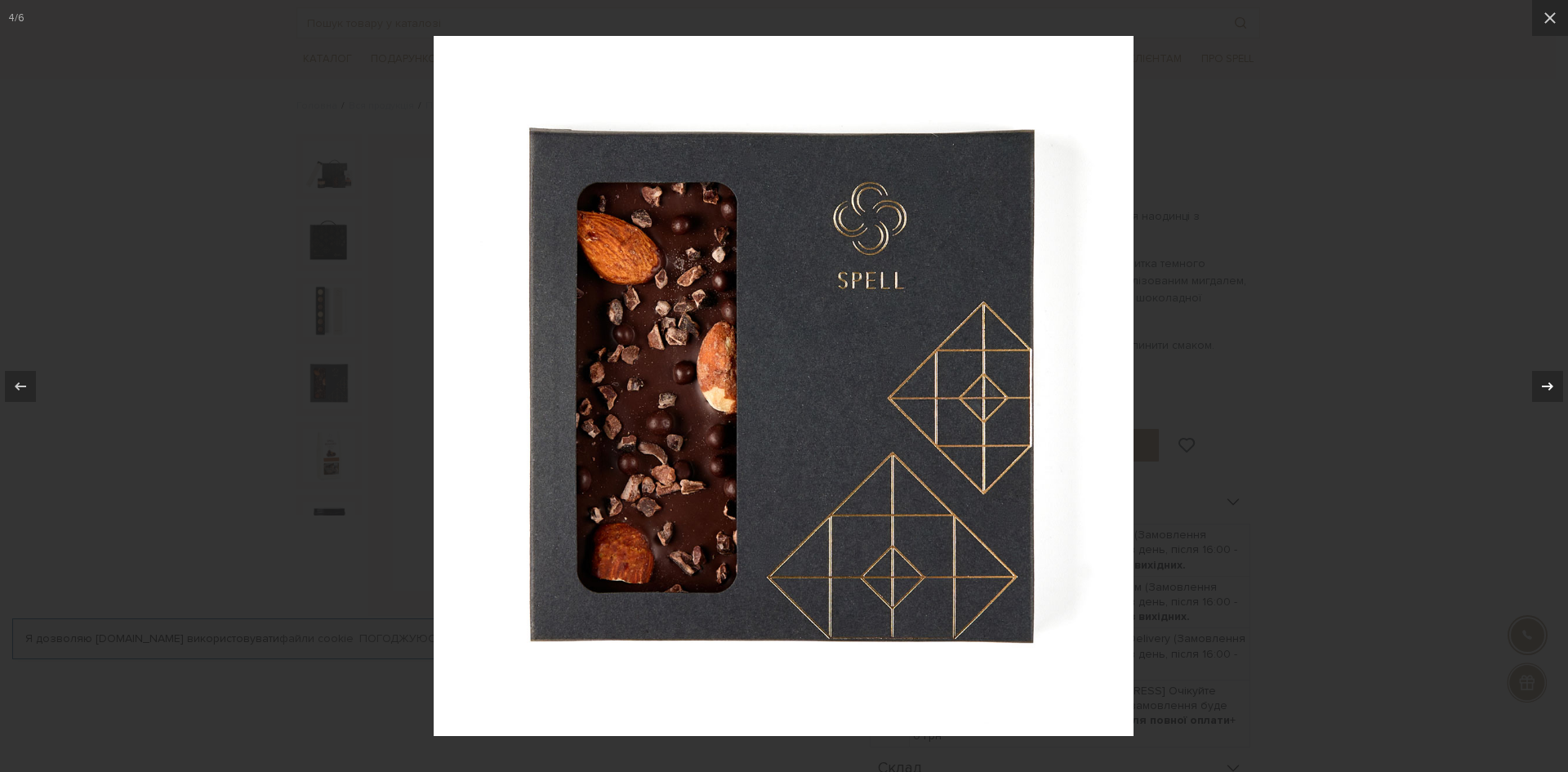
click at [1544, 387] on icon at bounding box center [1548, 386] width 20 height 20
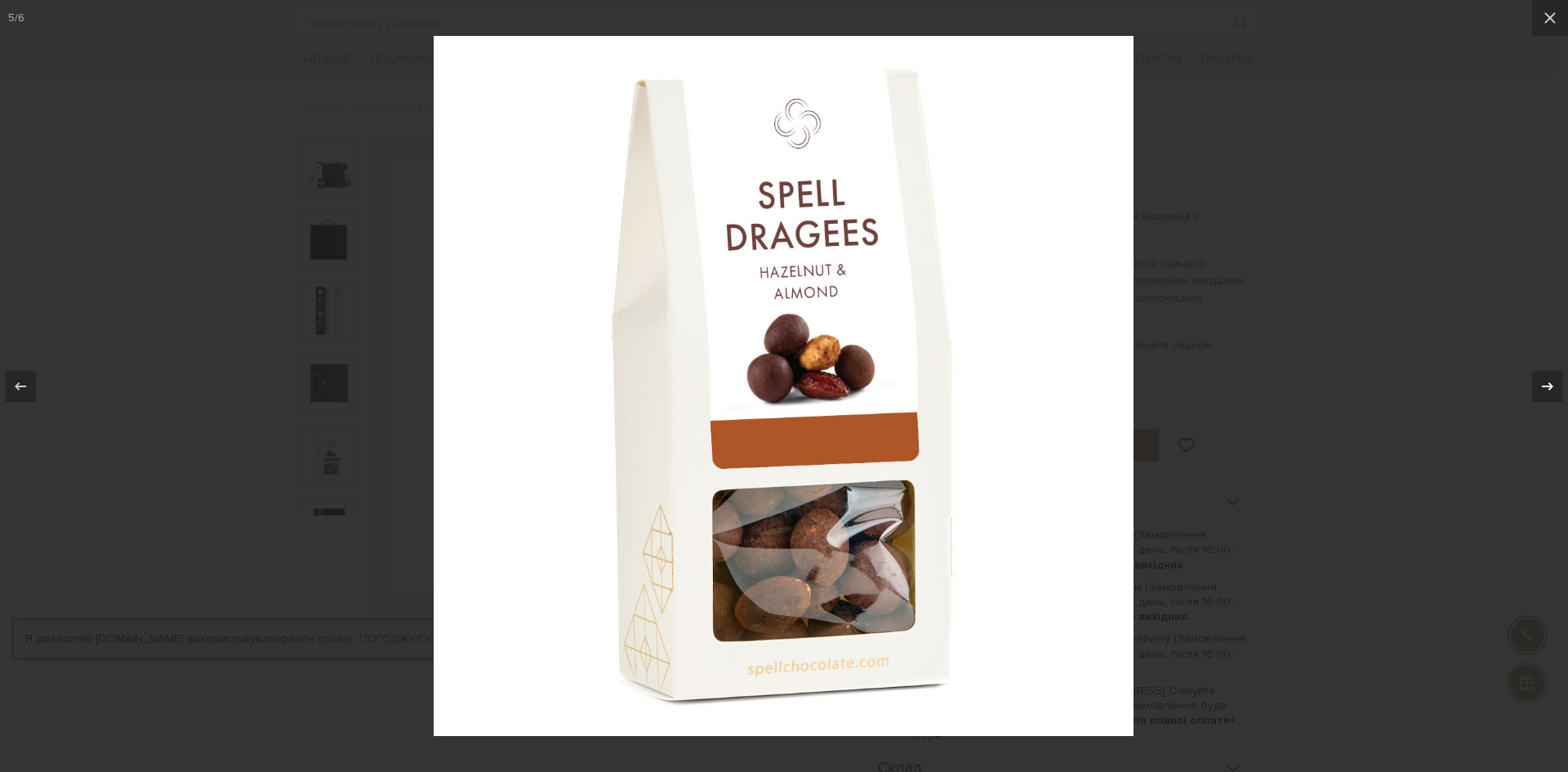
click at [1544, 387] on icon at bounding box center [1548, 386] width 20 height 20
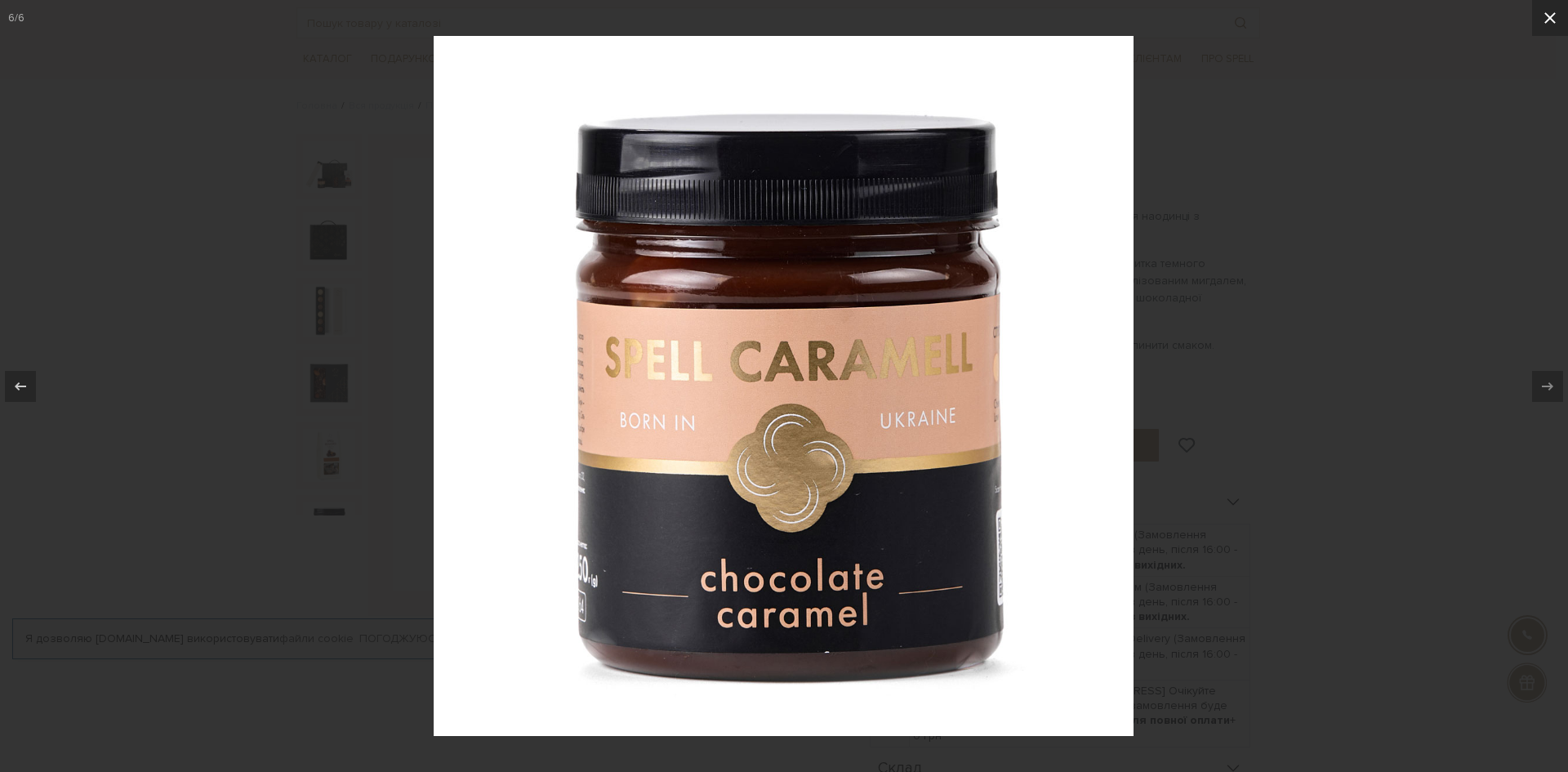
click at [1550, 16] on icon at bounding box center [1550, 18] width 20 height 20
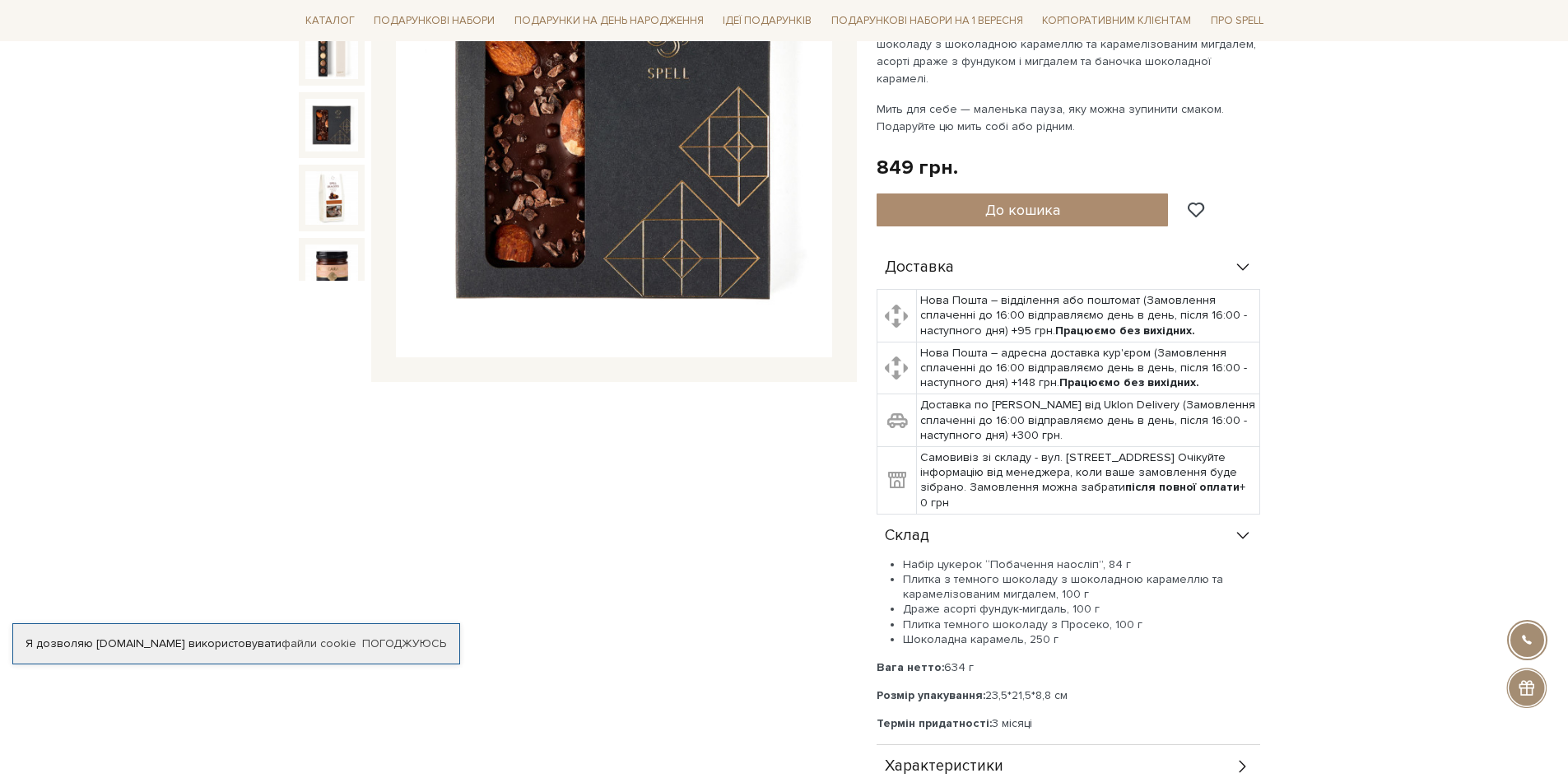
scroll to position [247, 0]
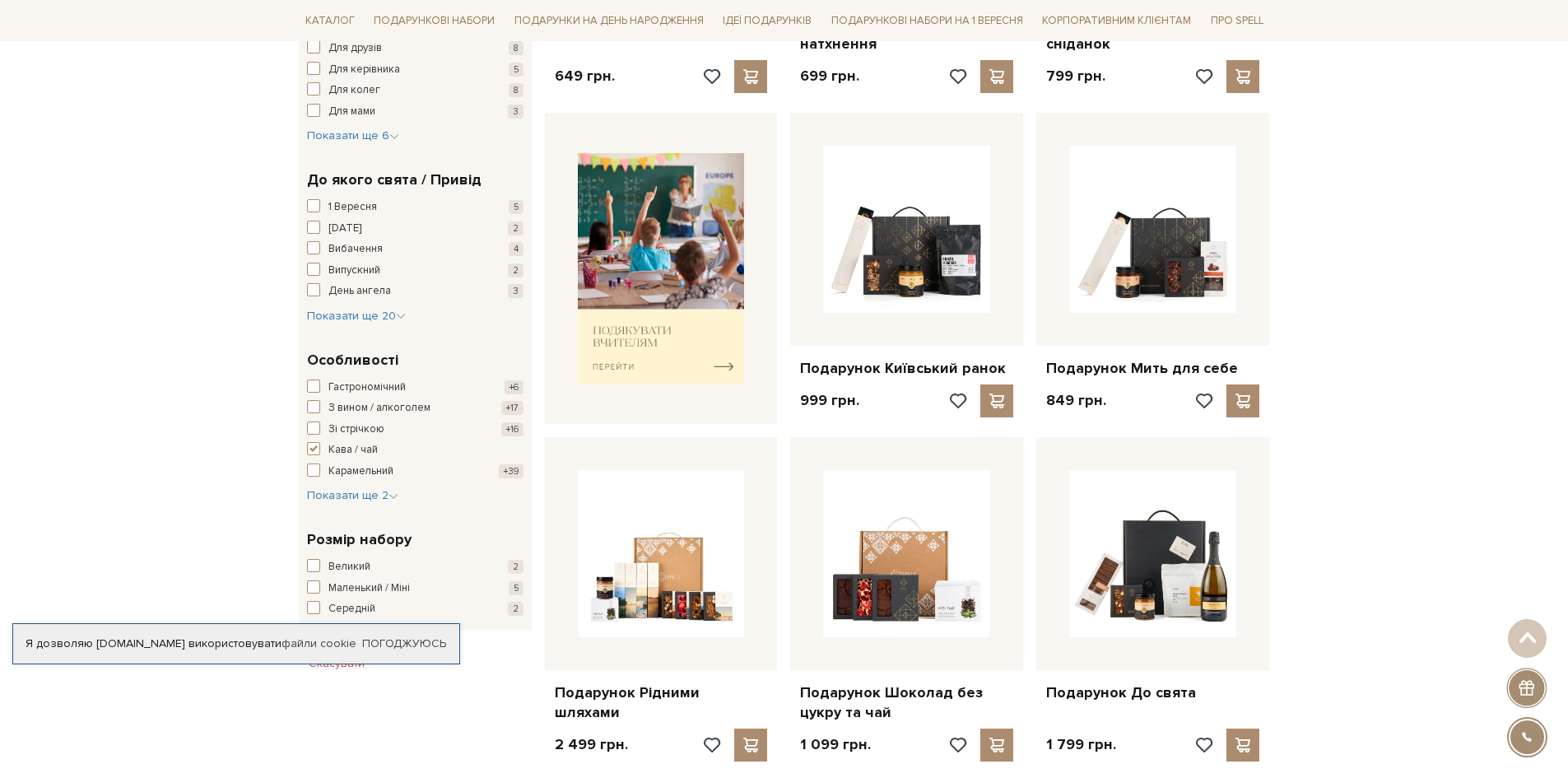
scroll to position [576, 0]
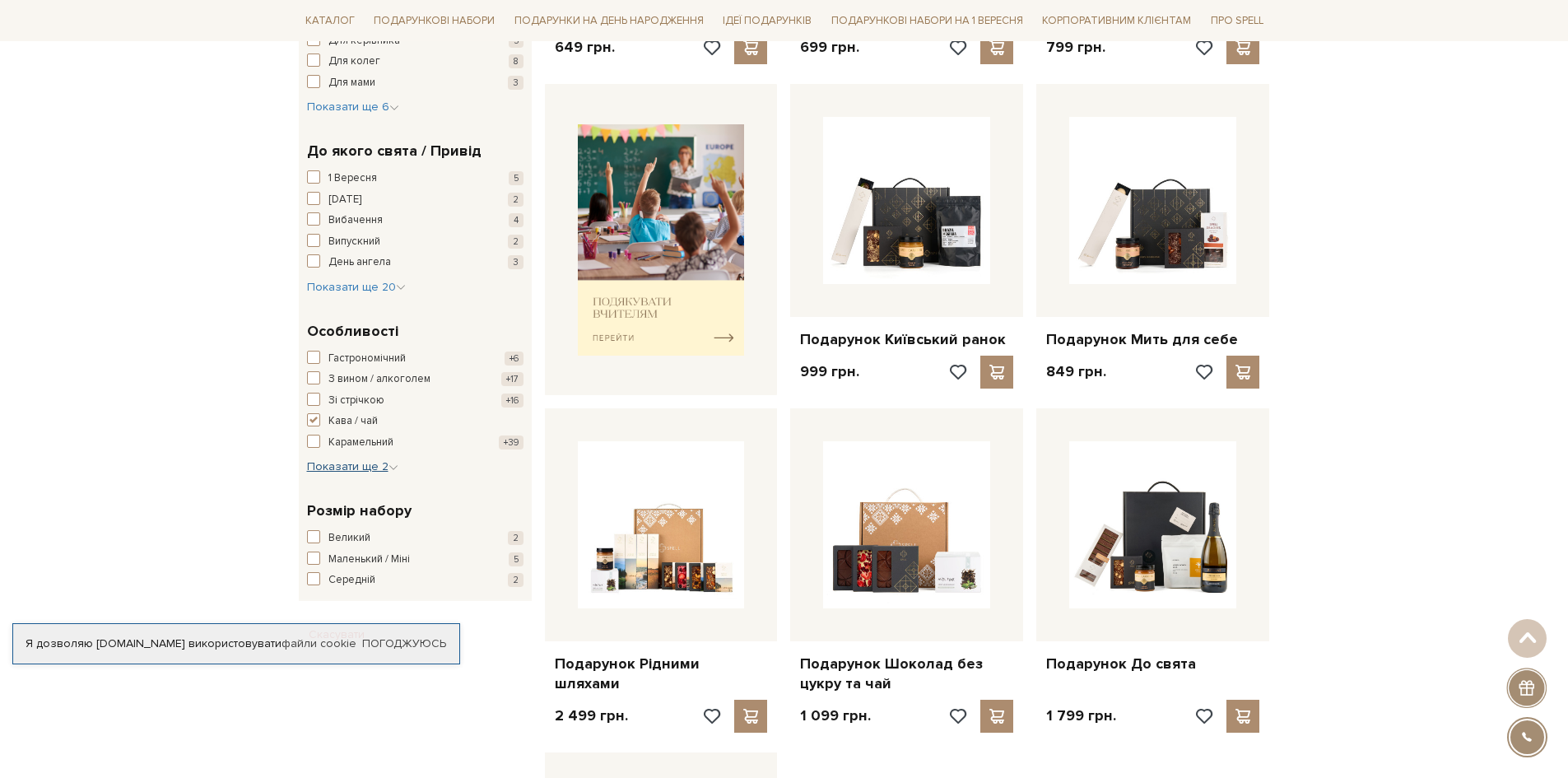
click at [364, 467] on span "Показати ще 2" at bounding box center [353, 466] width 91 height 14
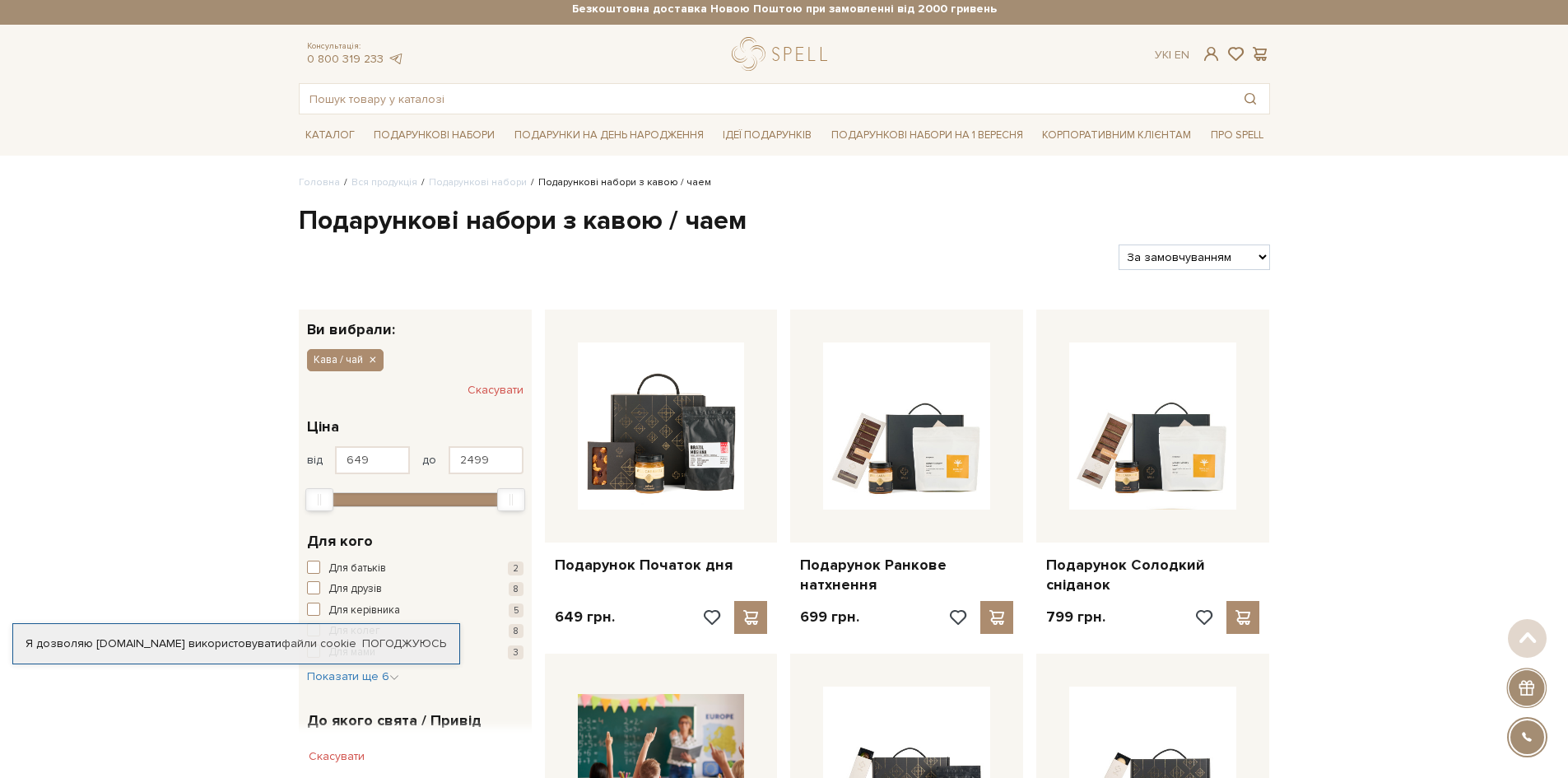
scroll to position [0, 0]
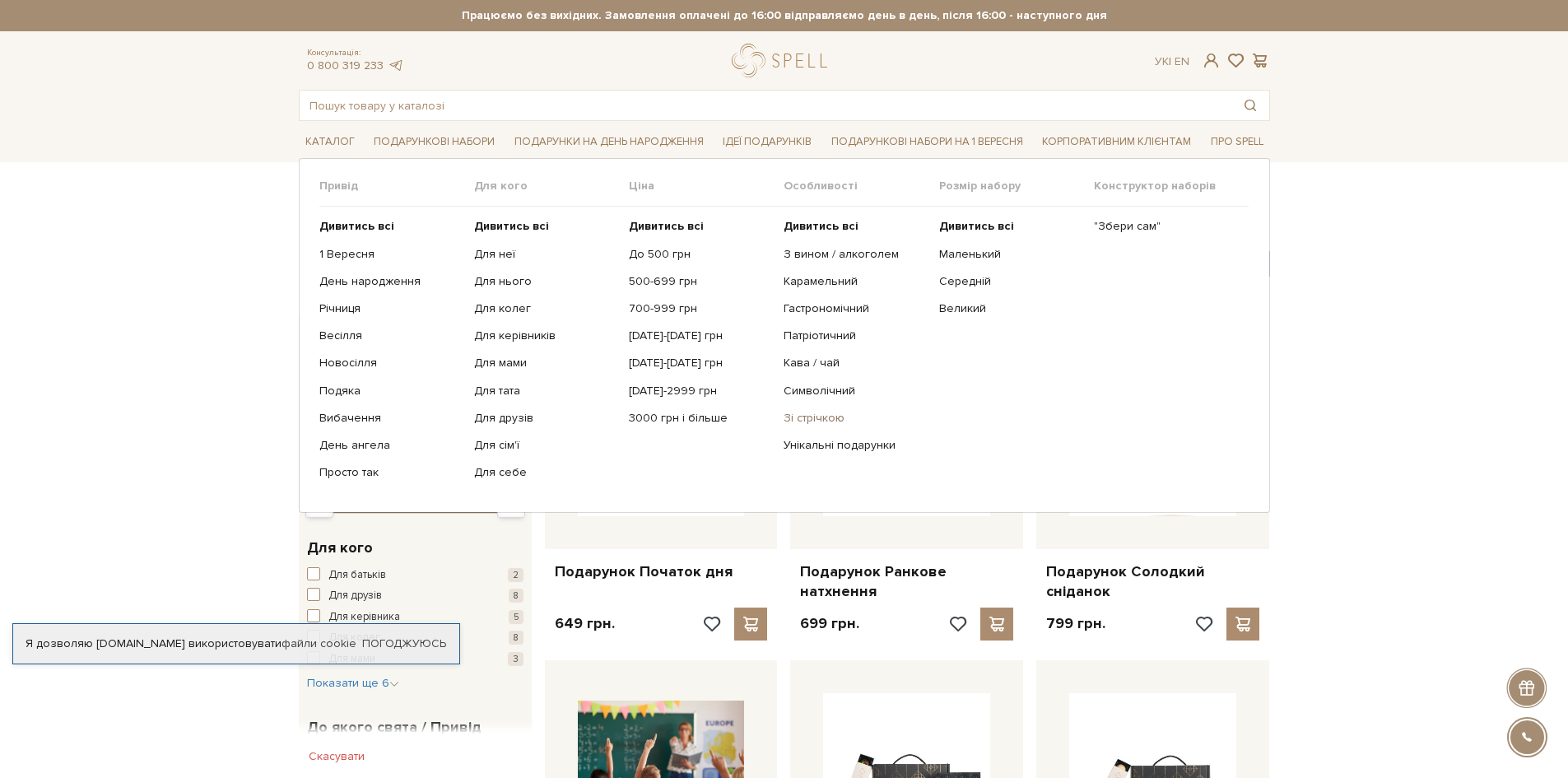
click at [820, 418] on link "Зі стрічкою" at bounding box center [854, 417] width 142 height 15
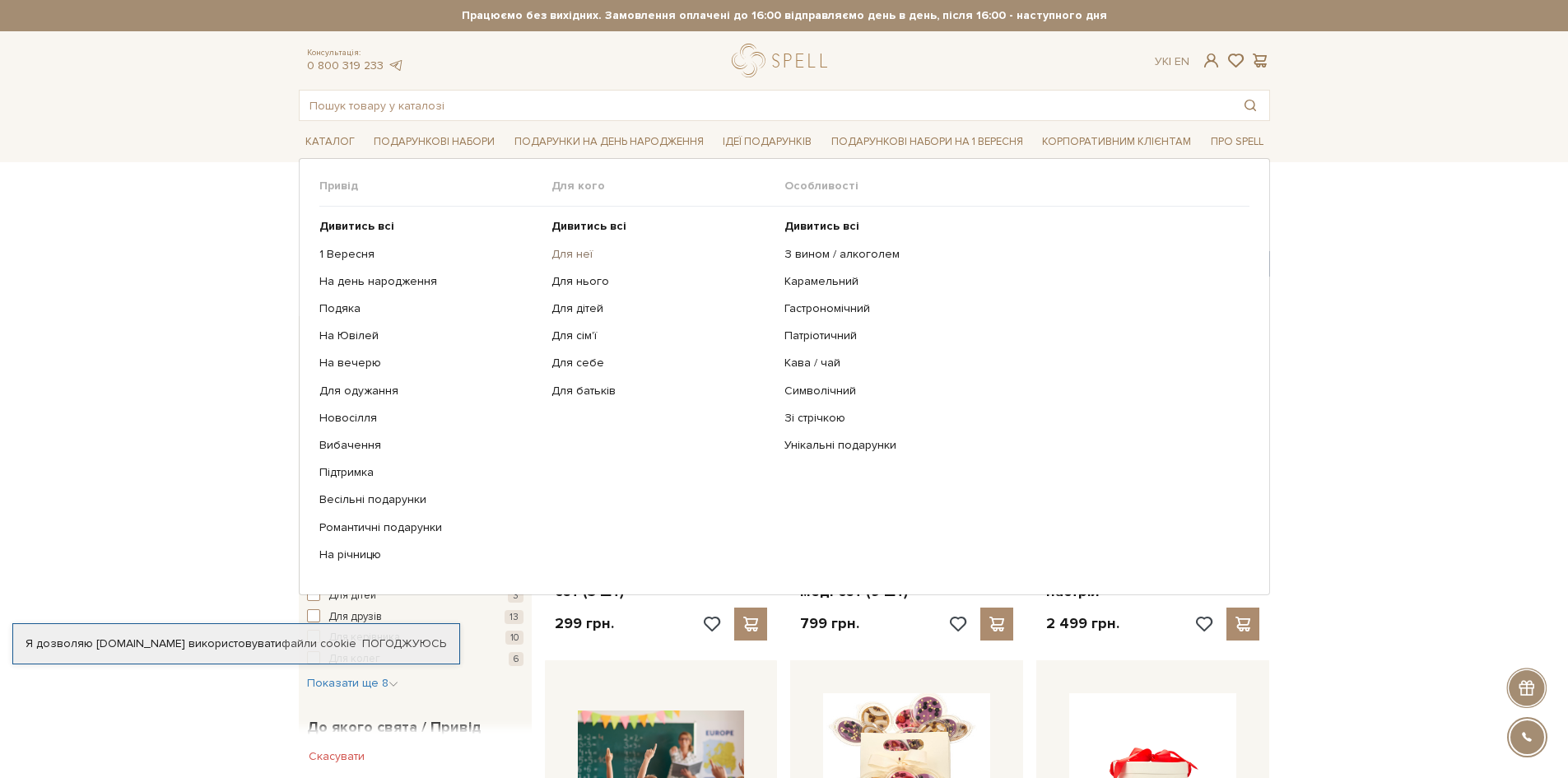
click at [559, 252] on link "Для неї" at bounding box center [662, 254] width 220 height 15
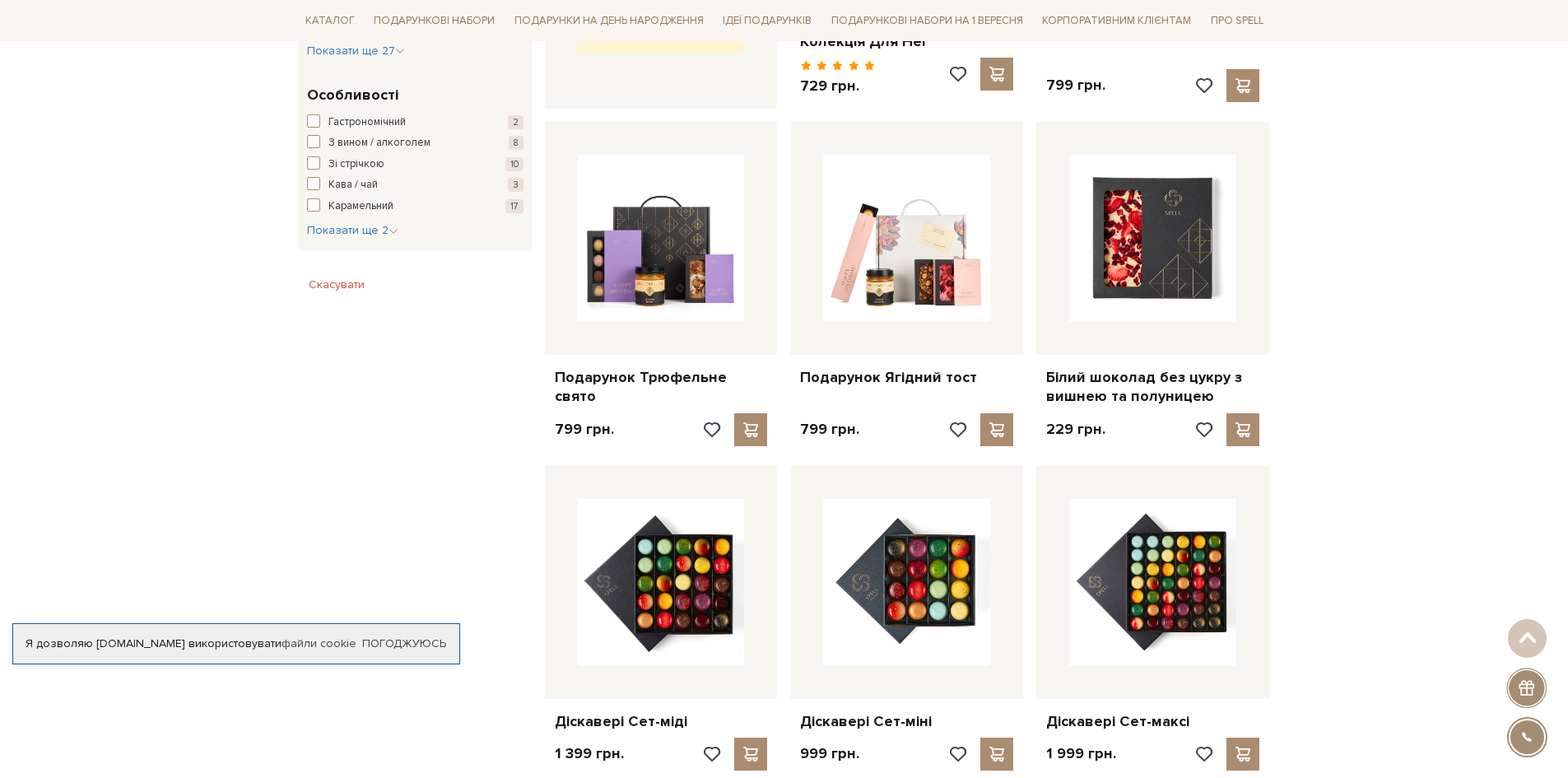
scroll to position [905, 0]
